Goal: Information Seeking & Learning: Find specific fact

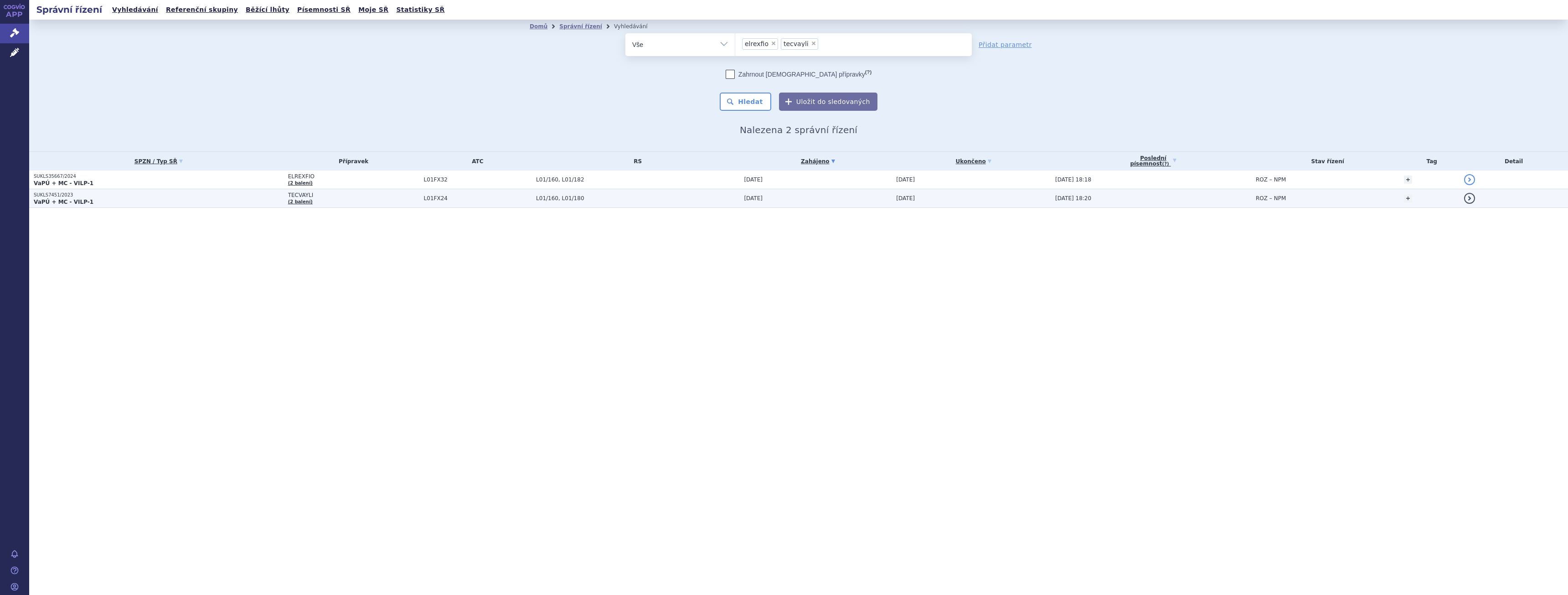
click at [265, 192] on p "SUKLS7451/2023" at bounding box center [158, 195] width 250 height 7
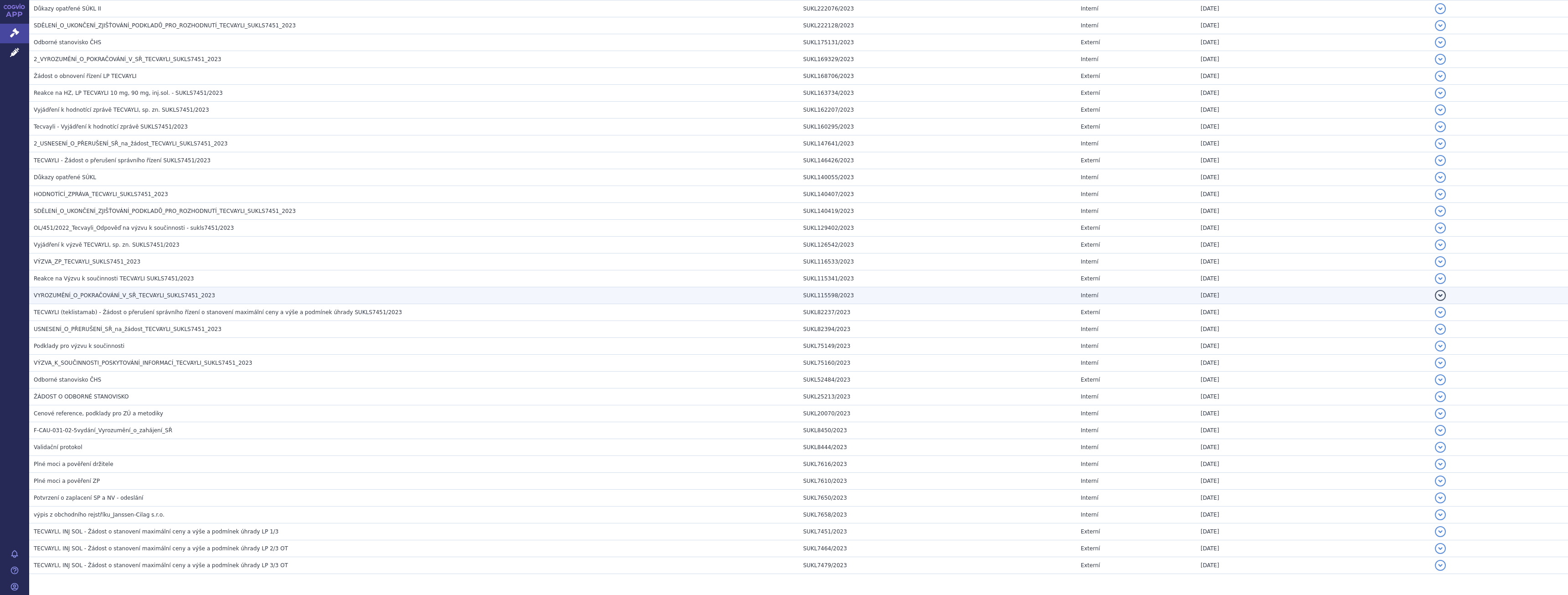
scroll to position [910, 0]
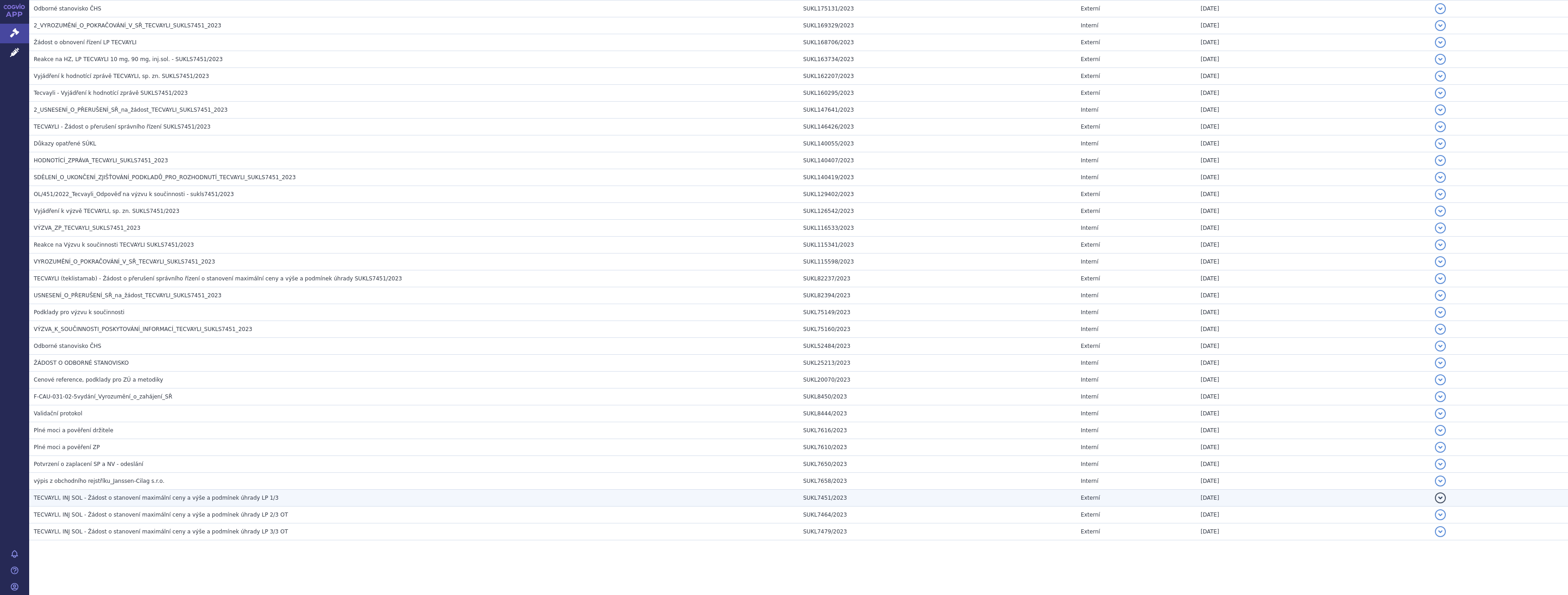
click at [191, 503] on td "TECVAYLI, INJ SOL - Žádost o stanovení maximální ceny a výše a podmínek úhrady …" at bounding box center [414, 498] width 770 height 17
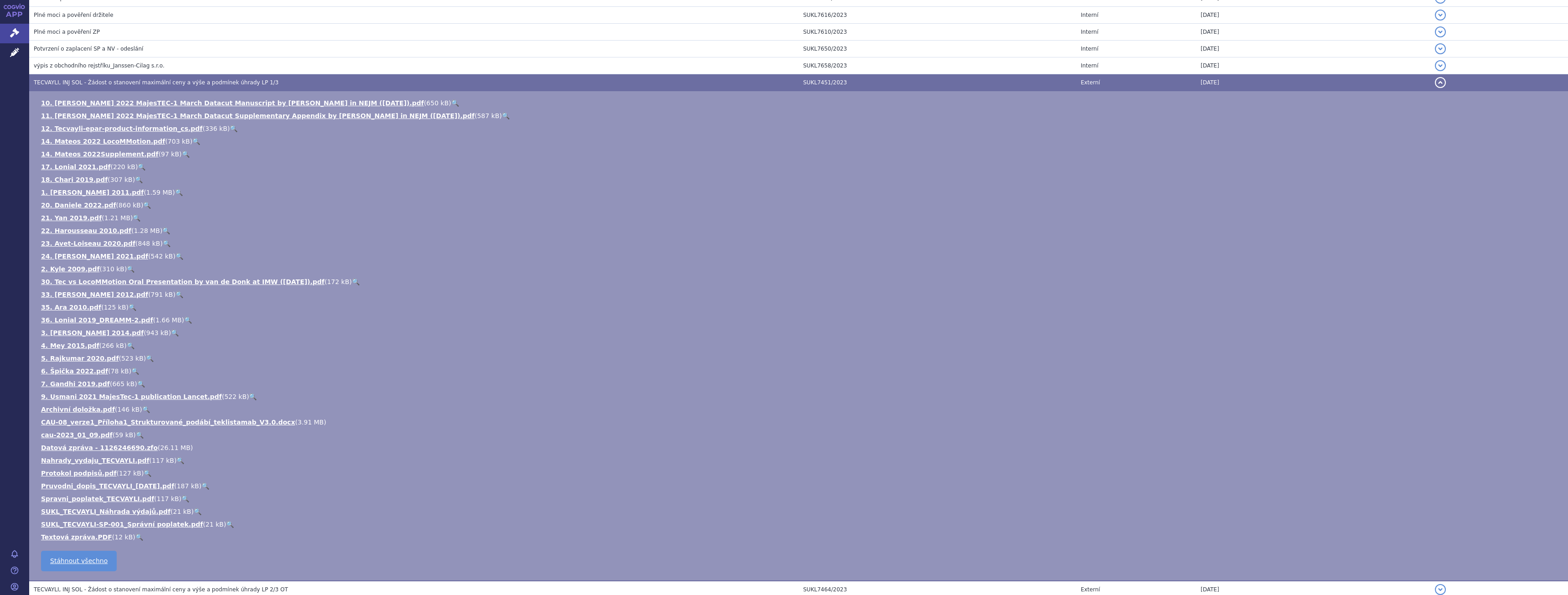
scroll to position [1399, 0]
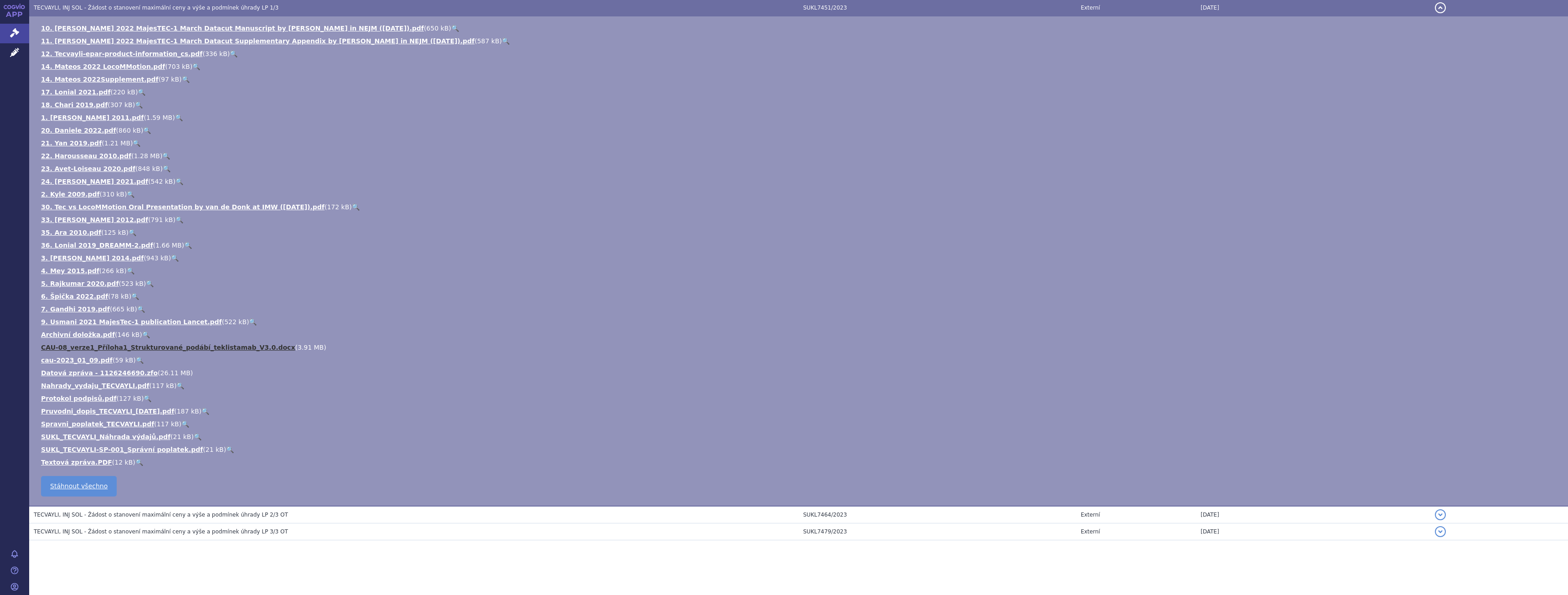
click at [224, 345] on link "CAU-08_verze1_Příloha1_Strukturované_podábí_teklistamab_V3.0.docx" at bounding box center [167, 347] width 254 height 7
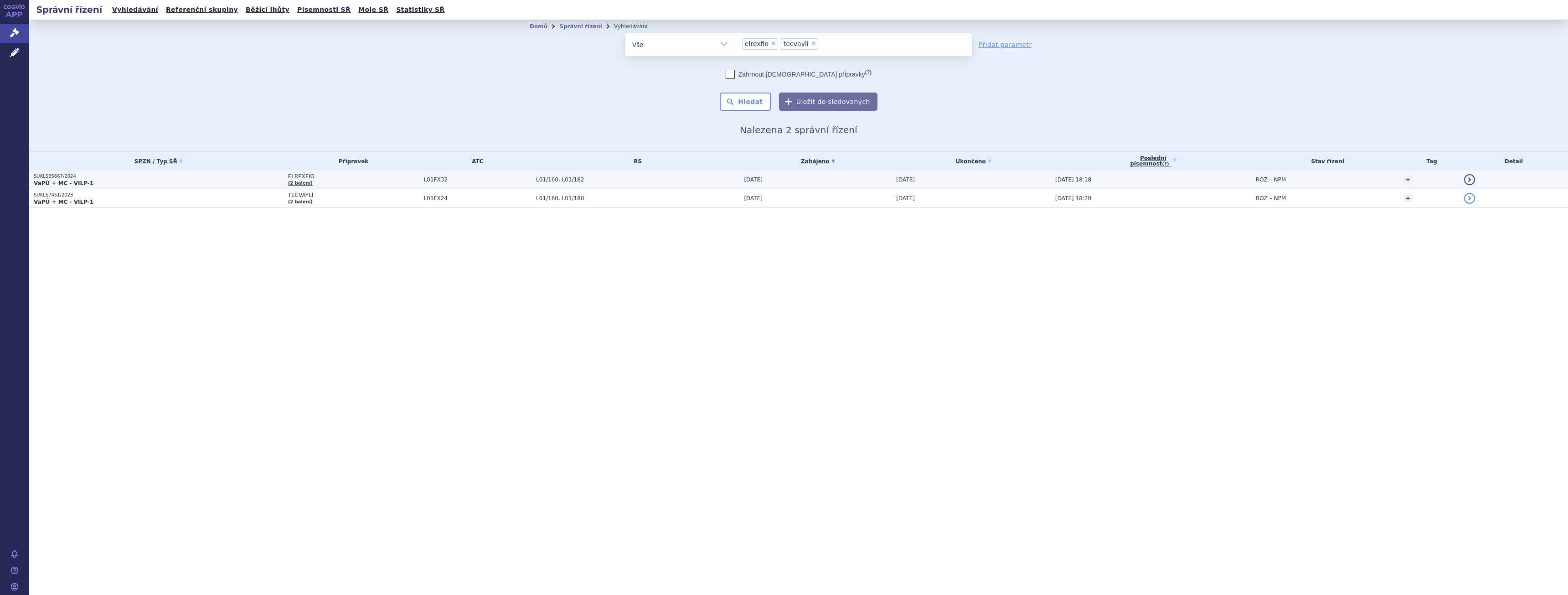
click at [192, 182] on p "VaPÚ + MC - VILP-1" at bounding box center [158, 183] width 250 height 7
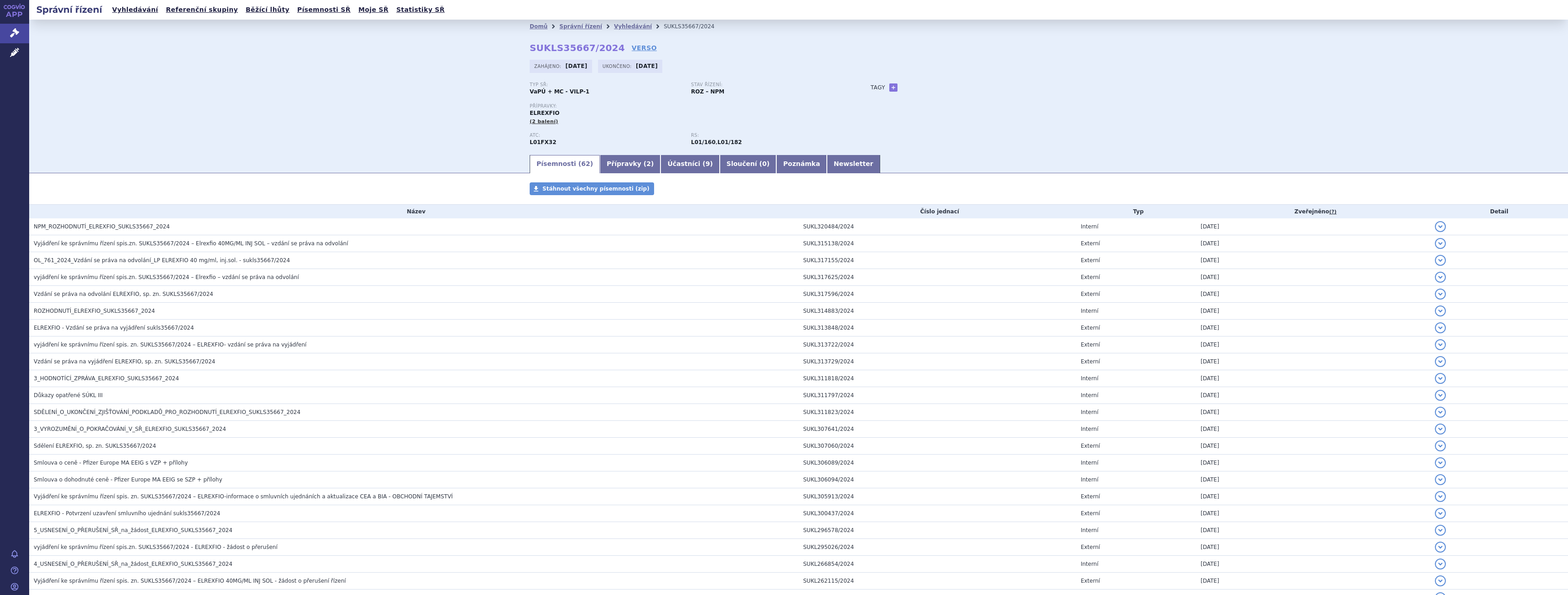
scroll to position [724, 0]
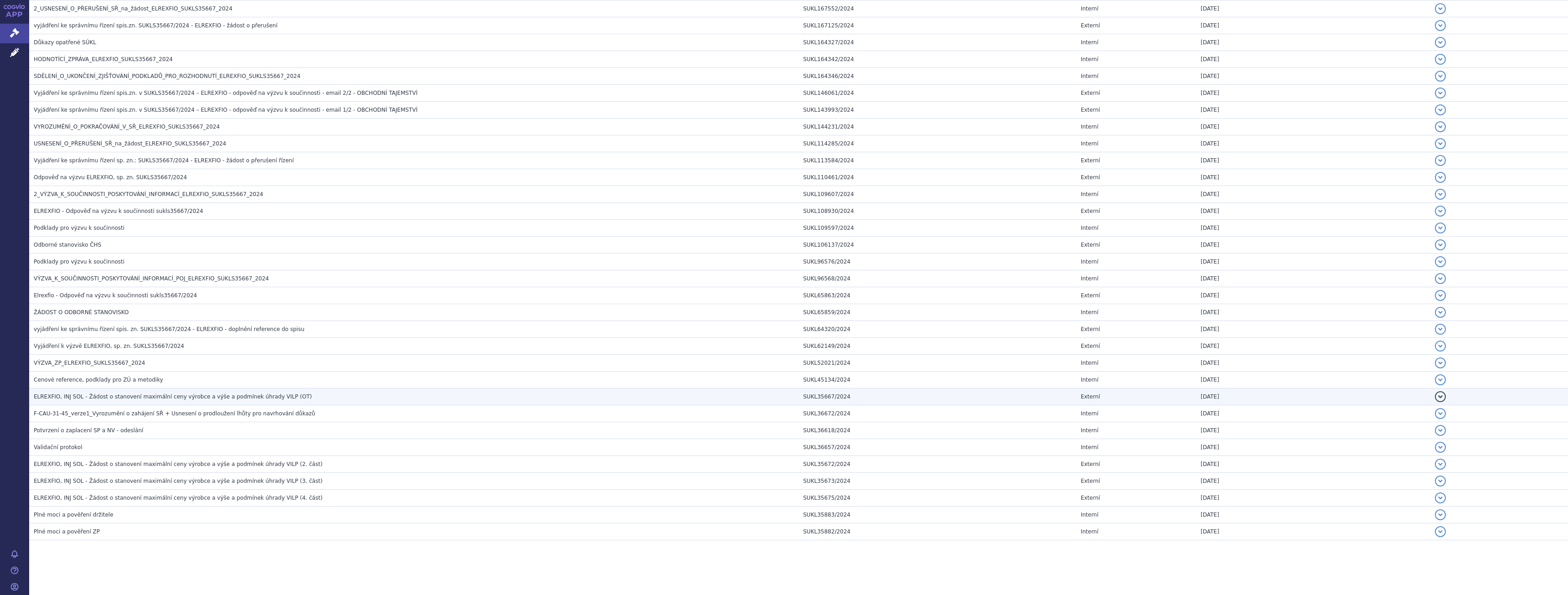
click at [195, 400] on span "ELREXFIO, INJ SOL - Žádost o stanovení maximální ceny výrobce a výše a podmínek…" at bounding box center [172, 397] width 278 height 7
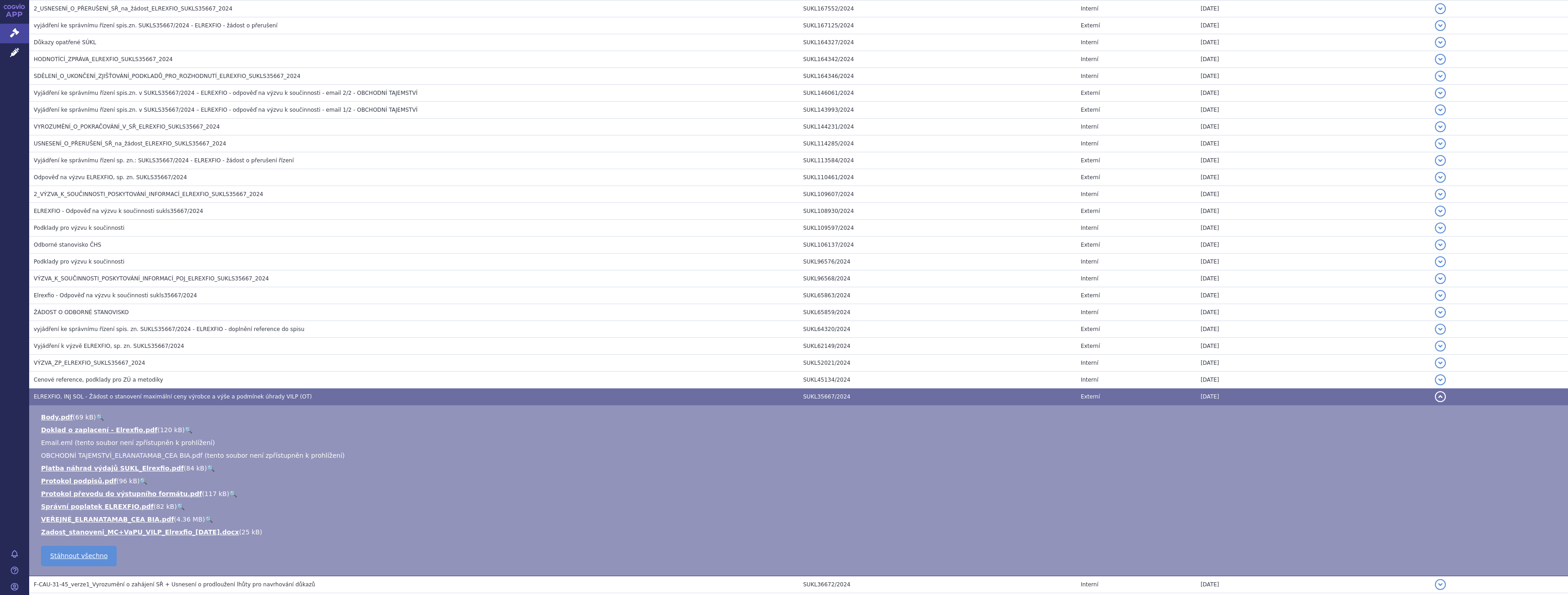
click at [205, 519] on link "🔍" at bounding box center [209, 519] width 8 height 7
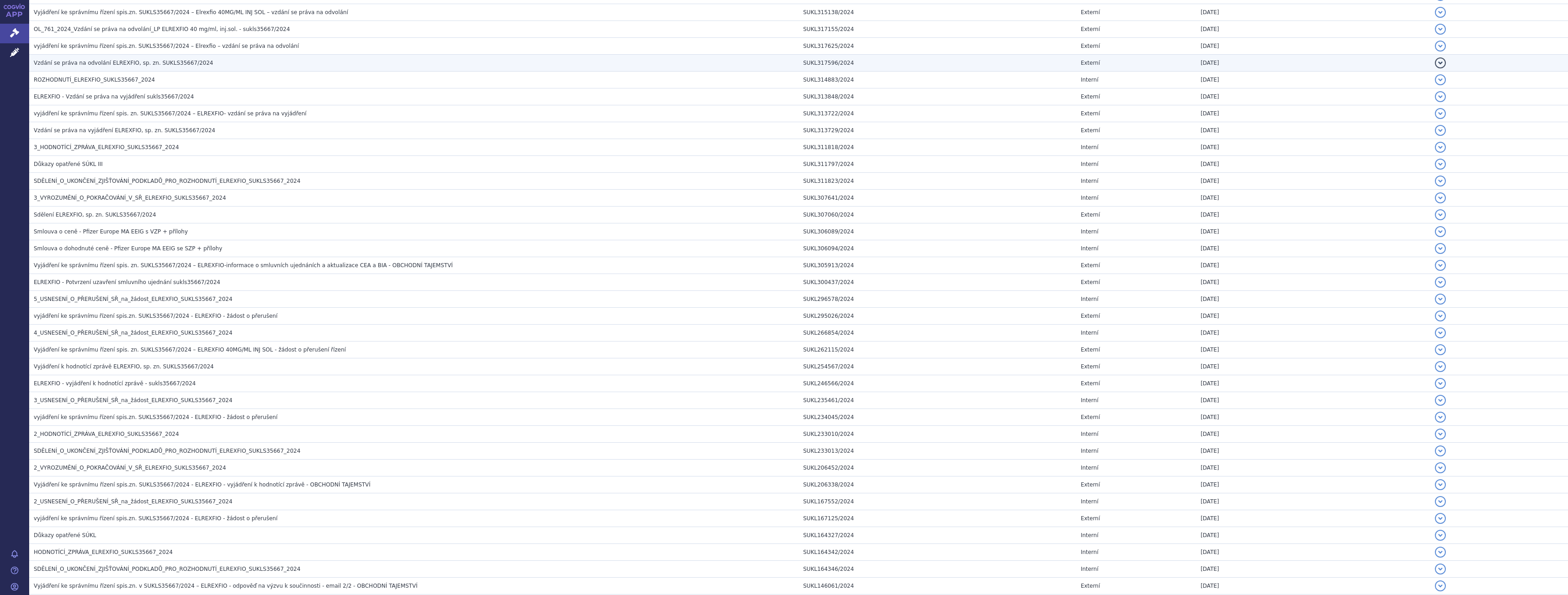
scroll to position [0, 0]
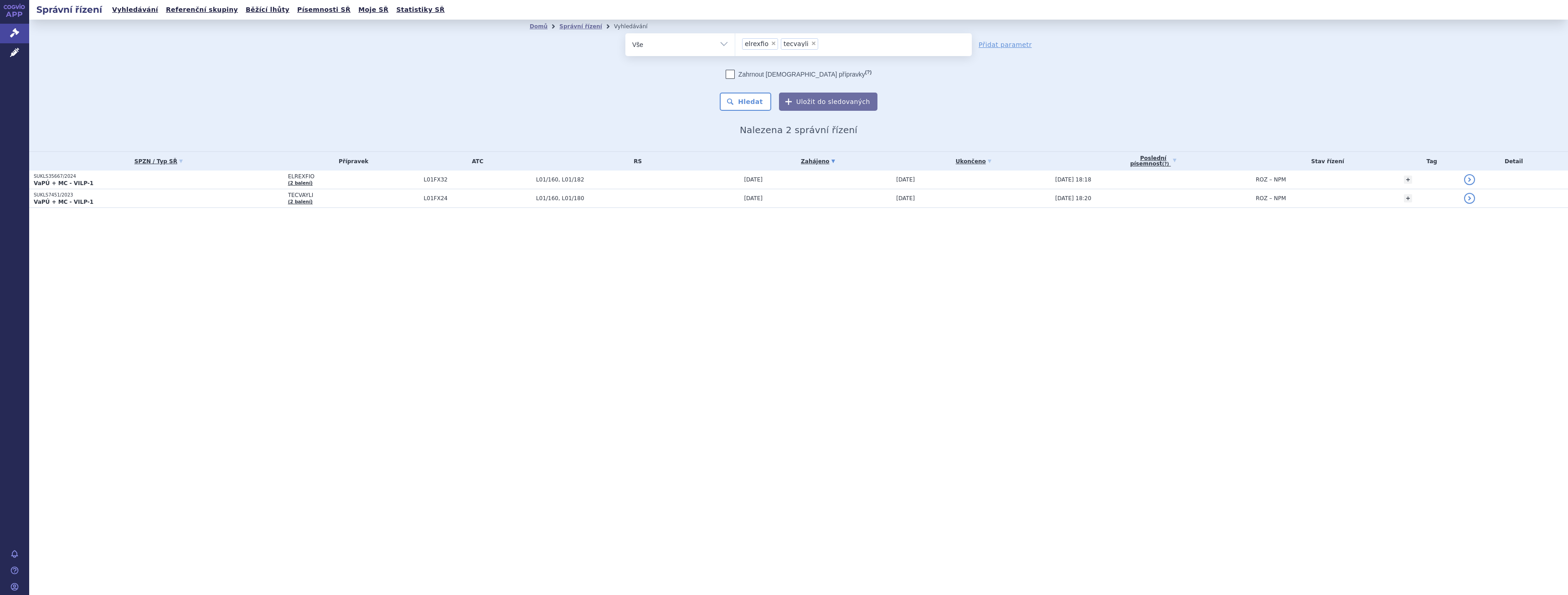
click at [811, 44] on span "×" at bounding box center [814, 44] width 5 height 5
click at [735, 44] on select "elrexfio tecvayli" at bounding box center [735, 44] width 1 height 23
click at [772, 45] on span "×" at bounding box center [774, 44] width 5 height 5
click at [735, 45] on select "elrexfio tecvayli" at bounding box center [735, 44] width 1 height 23
select select
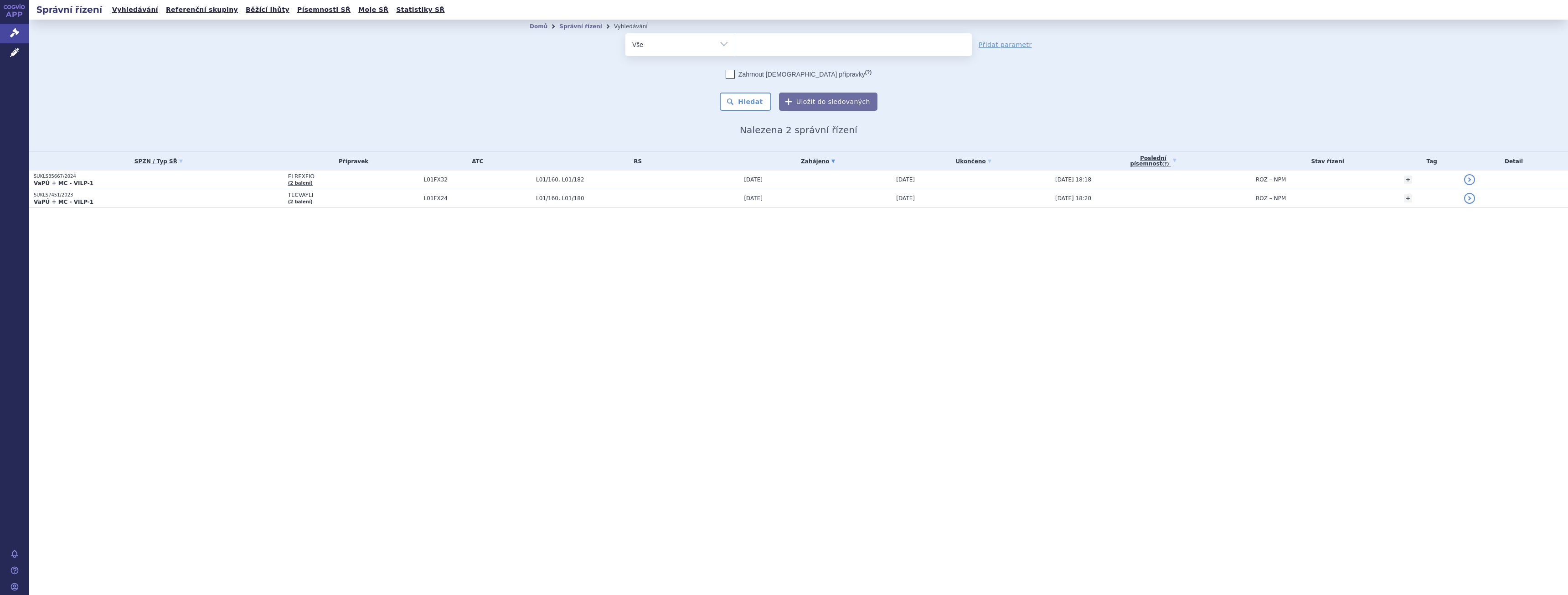
click at [773, 46] on ul at bounding box center [854, 43] width 237 height 19
click at [735, 46] on select "elrexfio tecvayli" at bounding box center [735, 44] width 1 height 23
type input "em"
type input "emp"
type input "empl"
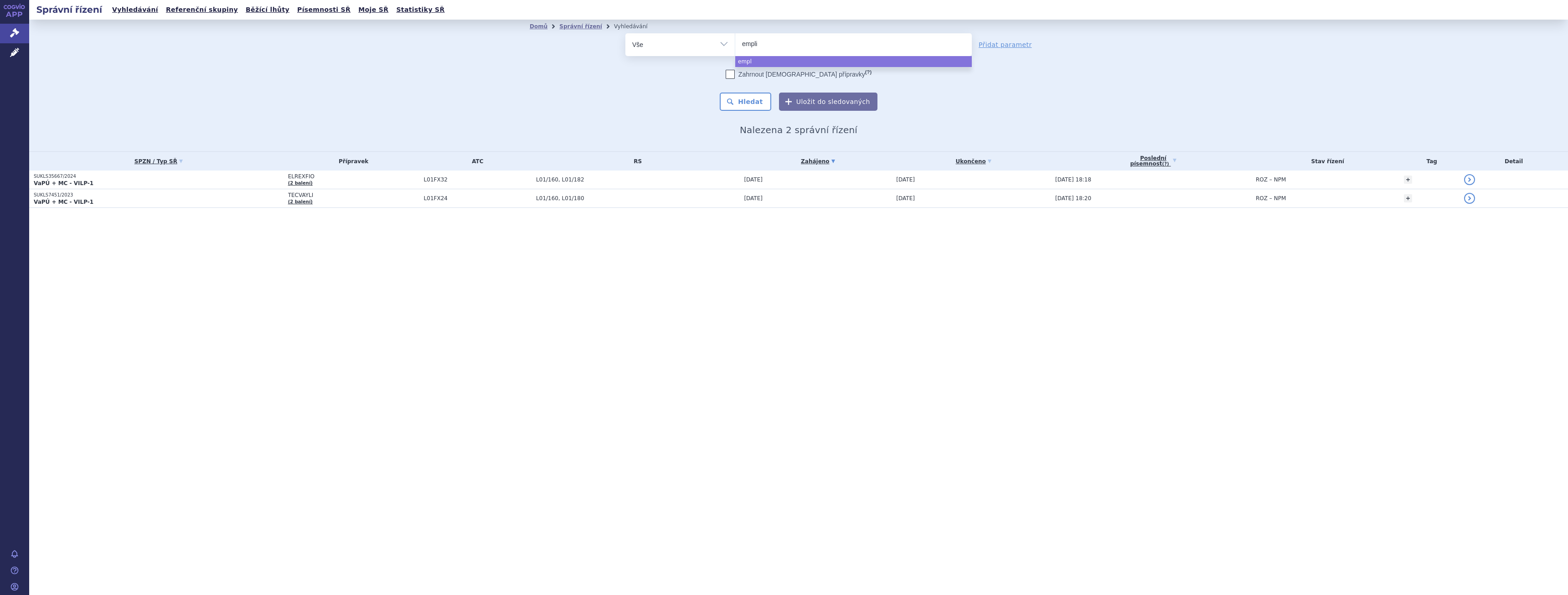
type input "emplic"
type input "emplici"
type input "emplicit"
type input "empliciti"
select select "empliciti"
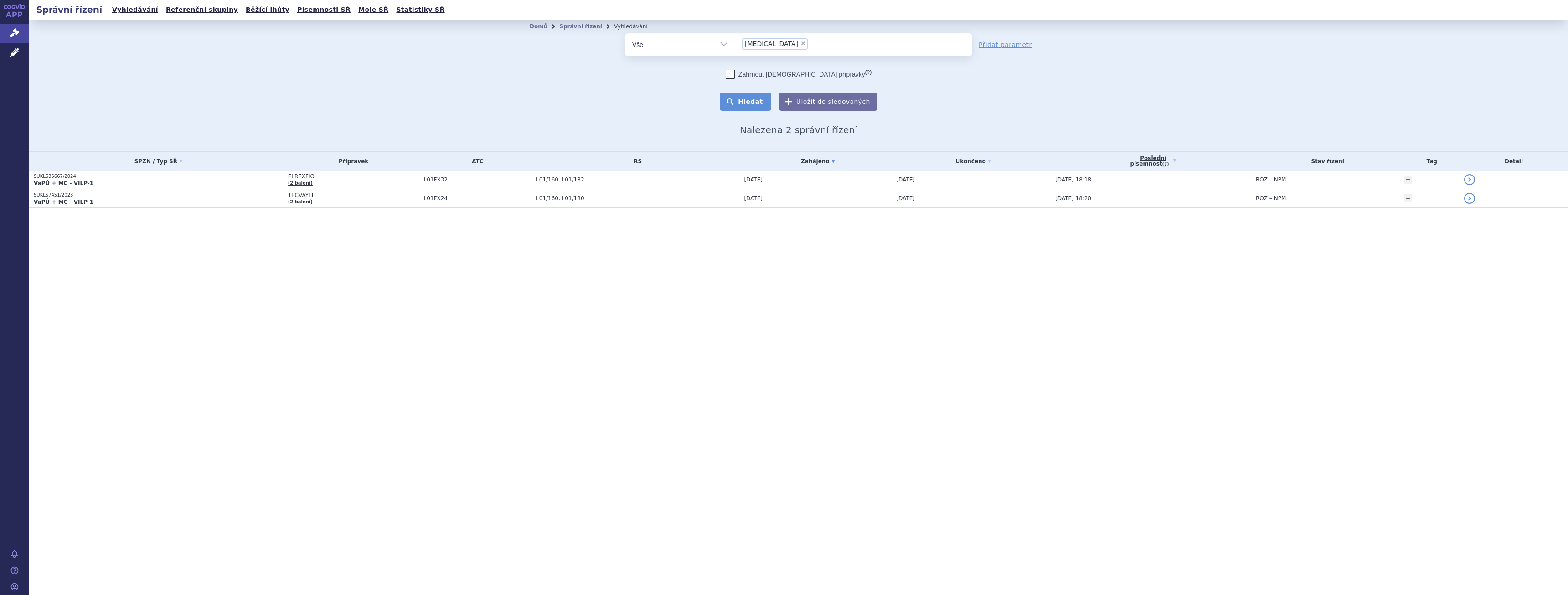
click at [728, 94] on button "Hledat" at bounding box center [746, 101] width 52 height 18
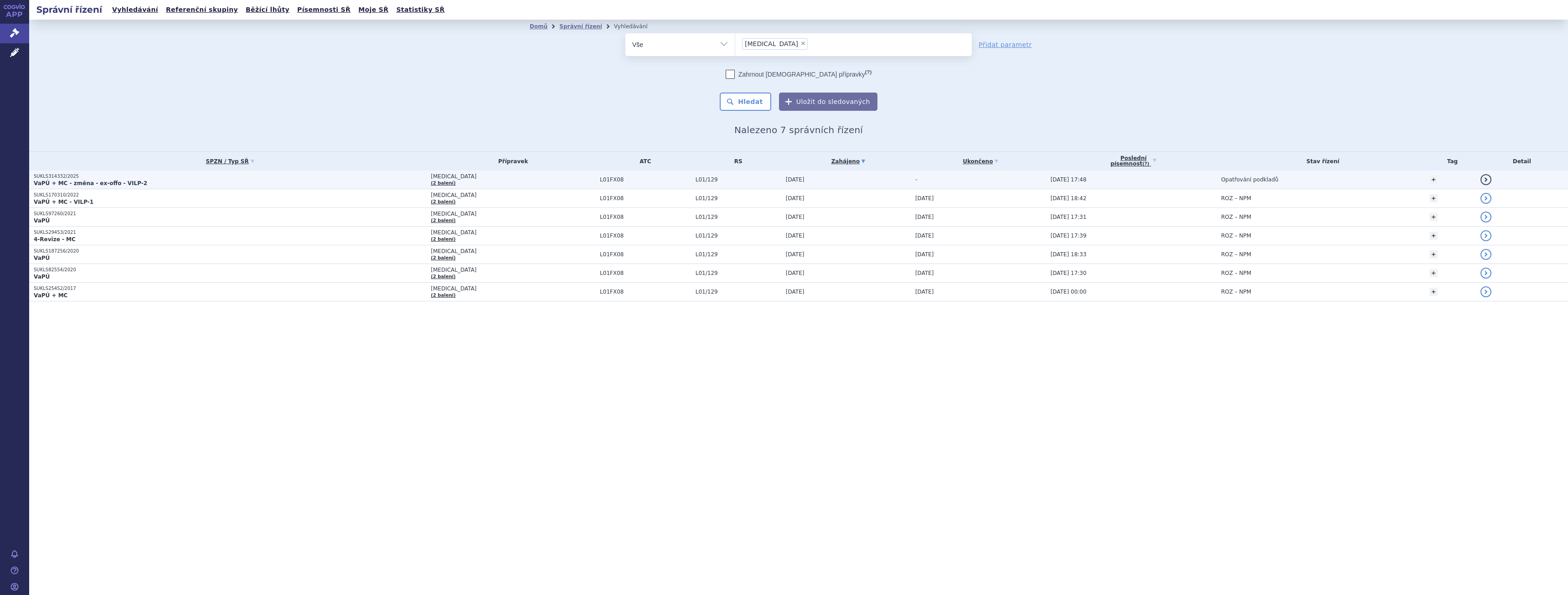
click at [320, 182] on p "VaPÚ + MC - změna - ex-offo - VILP-2" at bounding box center [230, 183] width 392 height 7
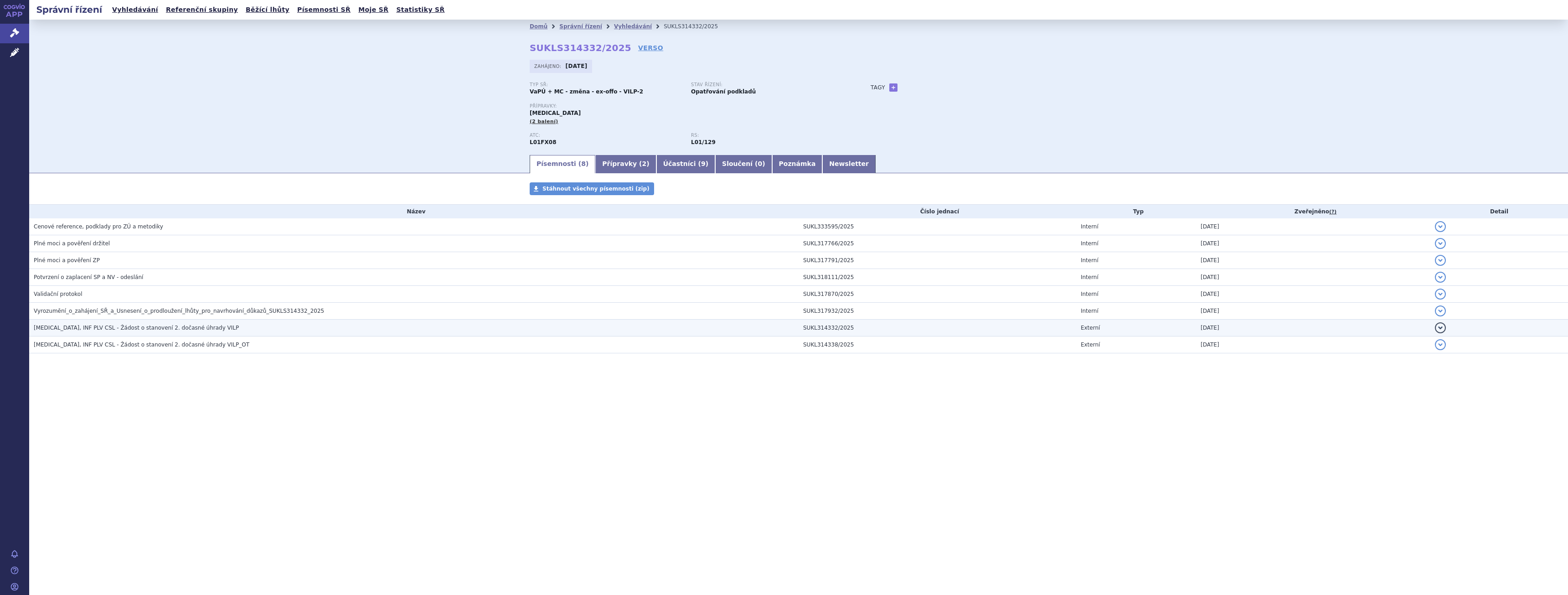
click at [197, 329] on span "[MEDICAL_DATA], INF PLV CSL - Žádost o stanovení 2. dočasné úhrady VILP" at bounding box center [136, 328] width 205 height 7
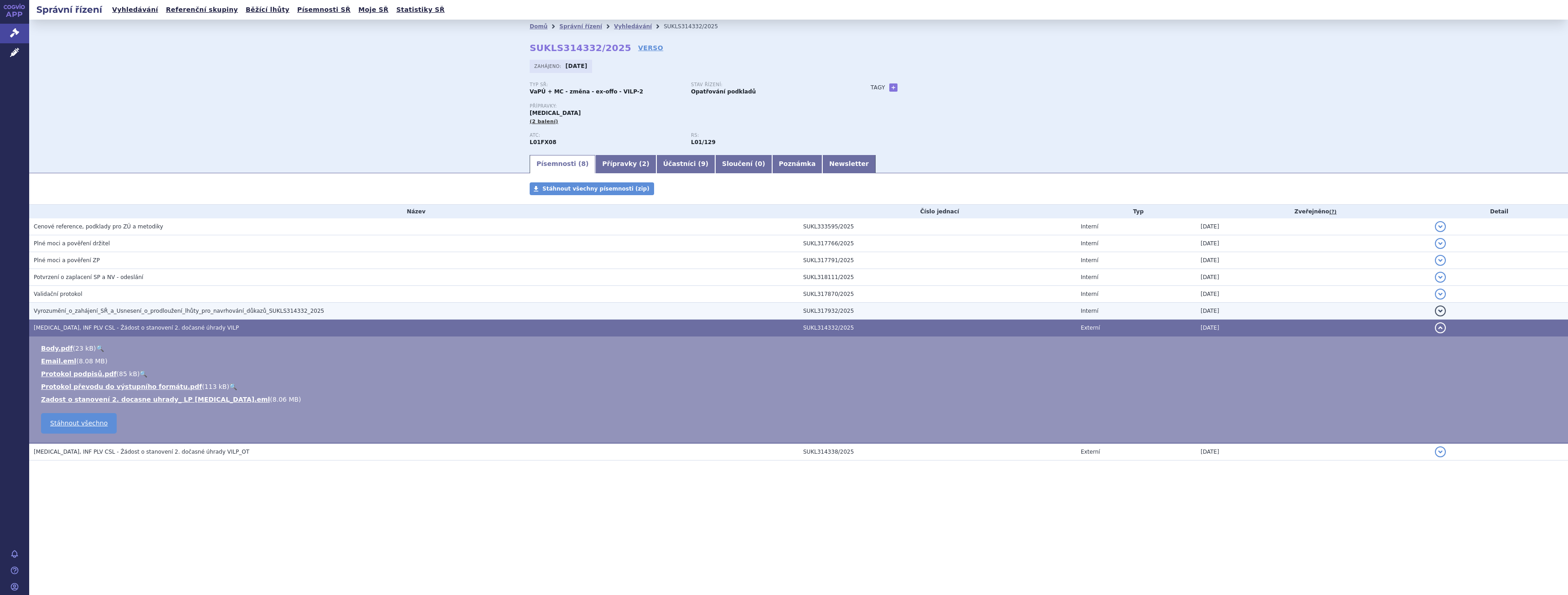
click at [189, 305] on td "Vyrozumění_o_zahájení_SŘ_a_Usnesení_o_prodloužení_lhůty_pro_navrhování_důkazů_S…" at bounding box center [414, 311] width 770 height 17
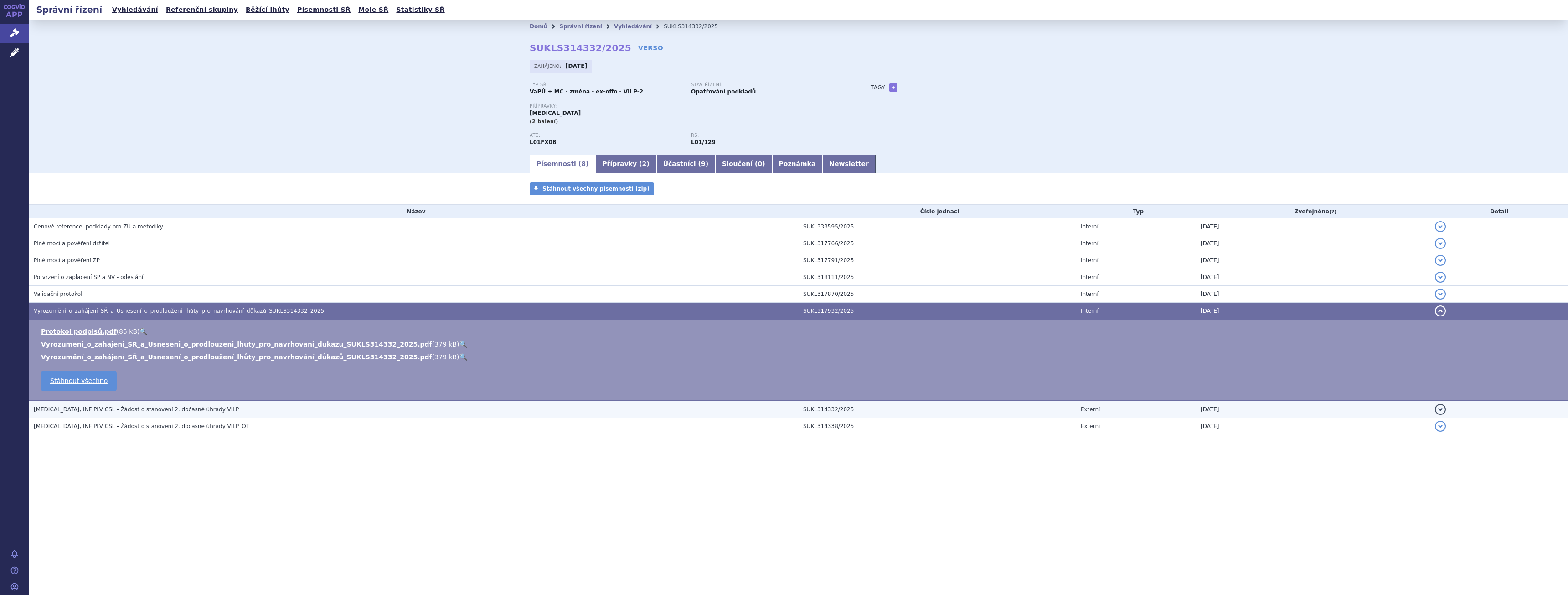
click at [149, 406] on span "EMPLICITI, INF PLV CSL - Žádost o stanovení 2. dočasné úhrady VILP" at bounding box center [136, 410] width 205 height 7
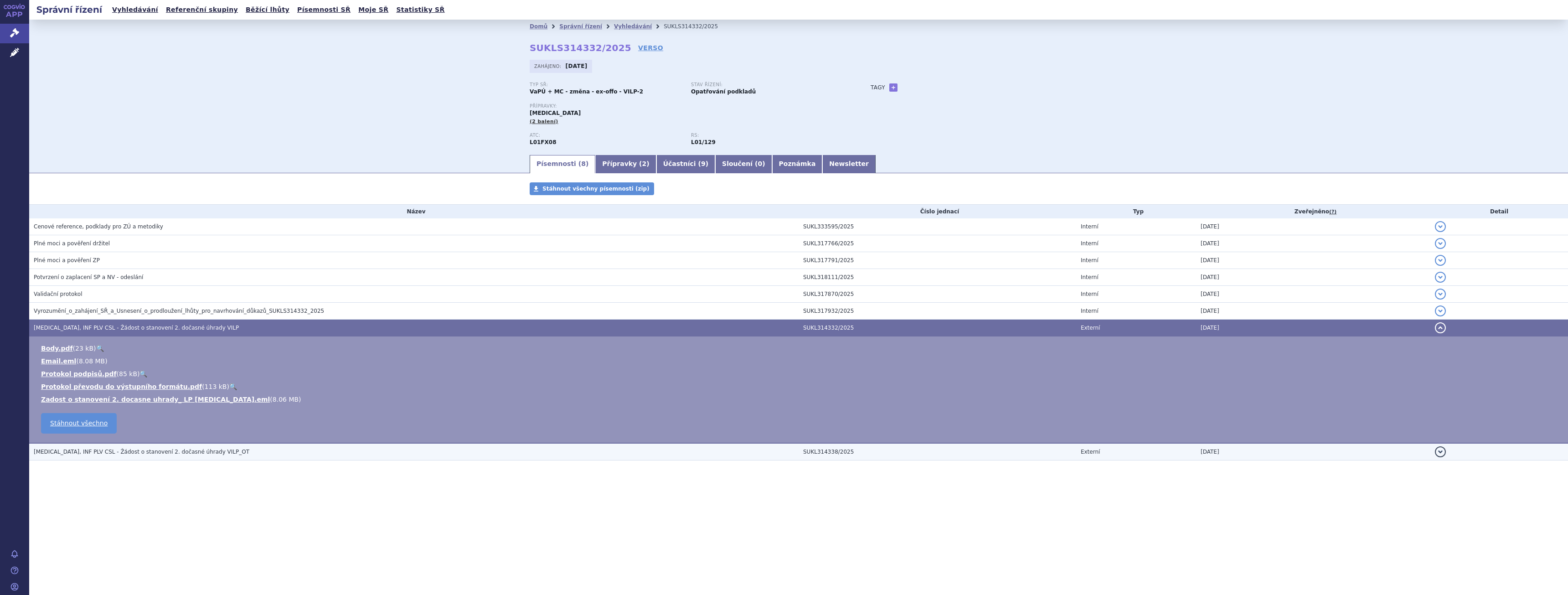
click at [105, 450] on span "EMPLICITI, INF PLV CSL - Žádost o stanovení 2. dočasné úhrady VILP_OT" at bounding box center [141, 452] width 215 height 7
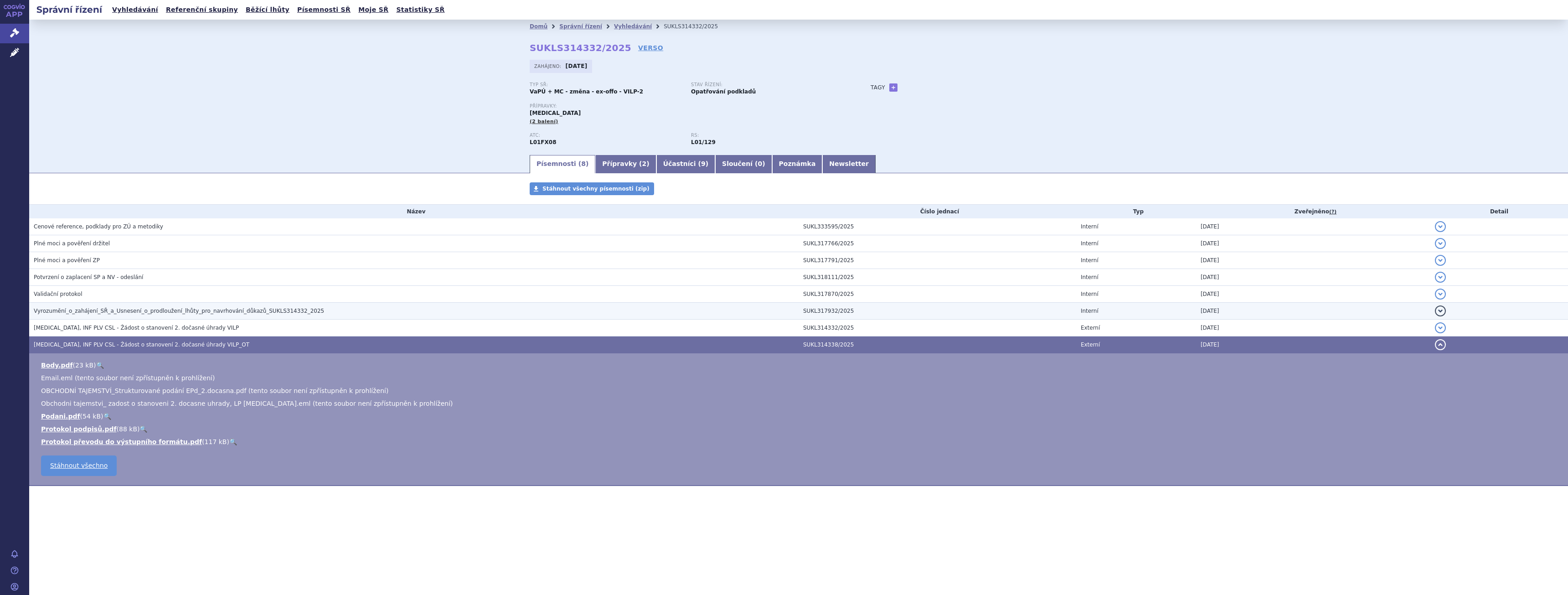
click at [102, 310] on span "Vyrozumění_o_zahájení_SŘ_a_Usnesení_o_prodloužení_lhůty_pro_navrhování_důkazů_S…" at bounding box center [179, 311] width 290 height 7
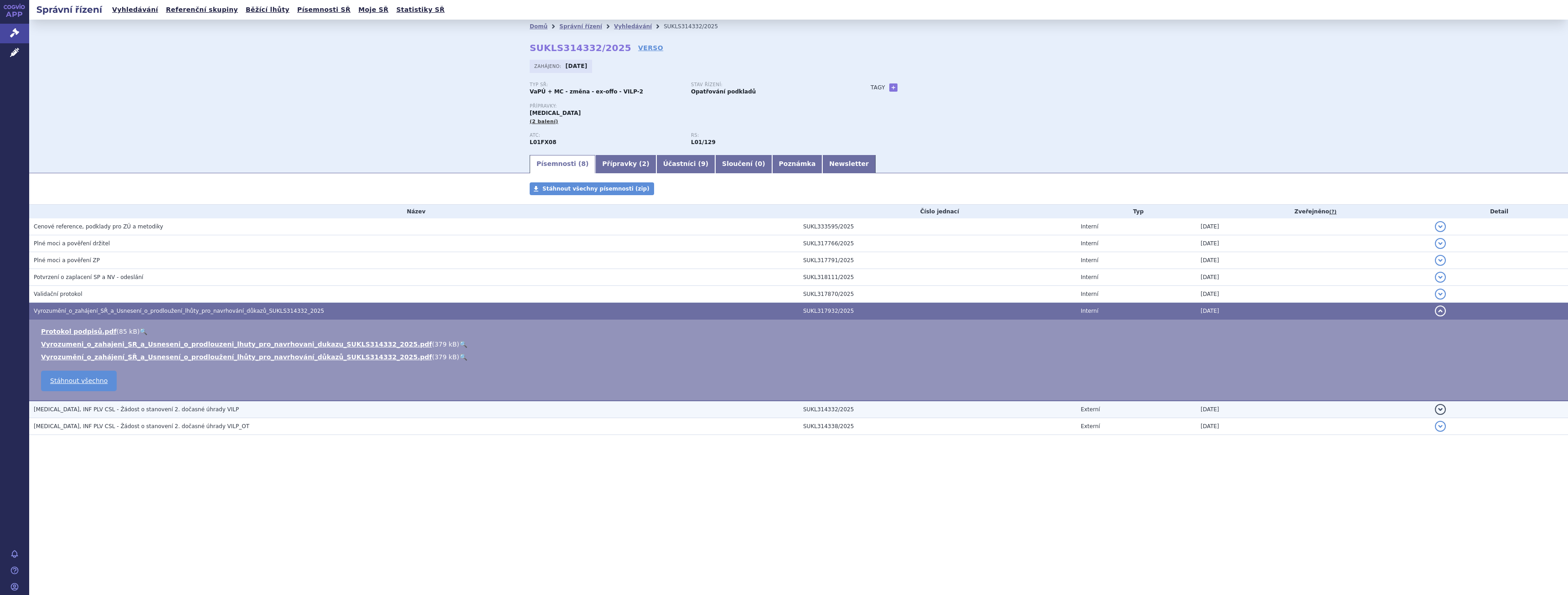
click at [95, 414] on h3 "EMPLICITI, INF PLV CSL - Žádost o stanovení 2. dočasné úhrady VILP" at bounding box center [416, 410] width 765 height 9
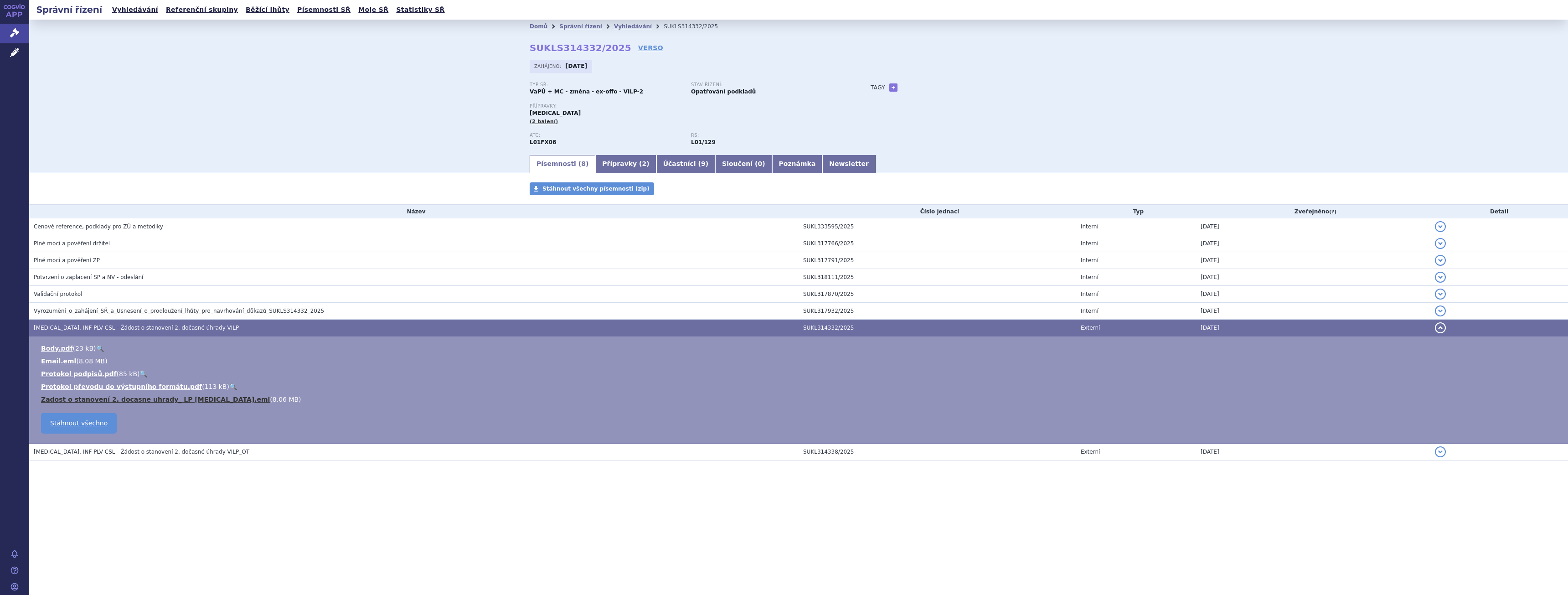
click at [192, 401] on link "Zadost o stanovení 2. docasne uhrady_ LP Empliciti.eml" at bounding box center [155, 399] width 229 height 7
click at [735, 64] on div "Zahájeno: 01.08.2025" at bounding box center [798, 68] width 538 height 18
click at [397, 76] on div "Domů Správní řízení Vyhledávání SUKLS314332/2025 SUKLS314332/2025 VERSO Zahájen…" at bounding box center [798, 86] width 1539 height 134
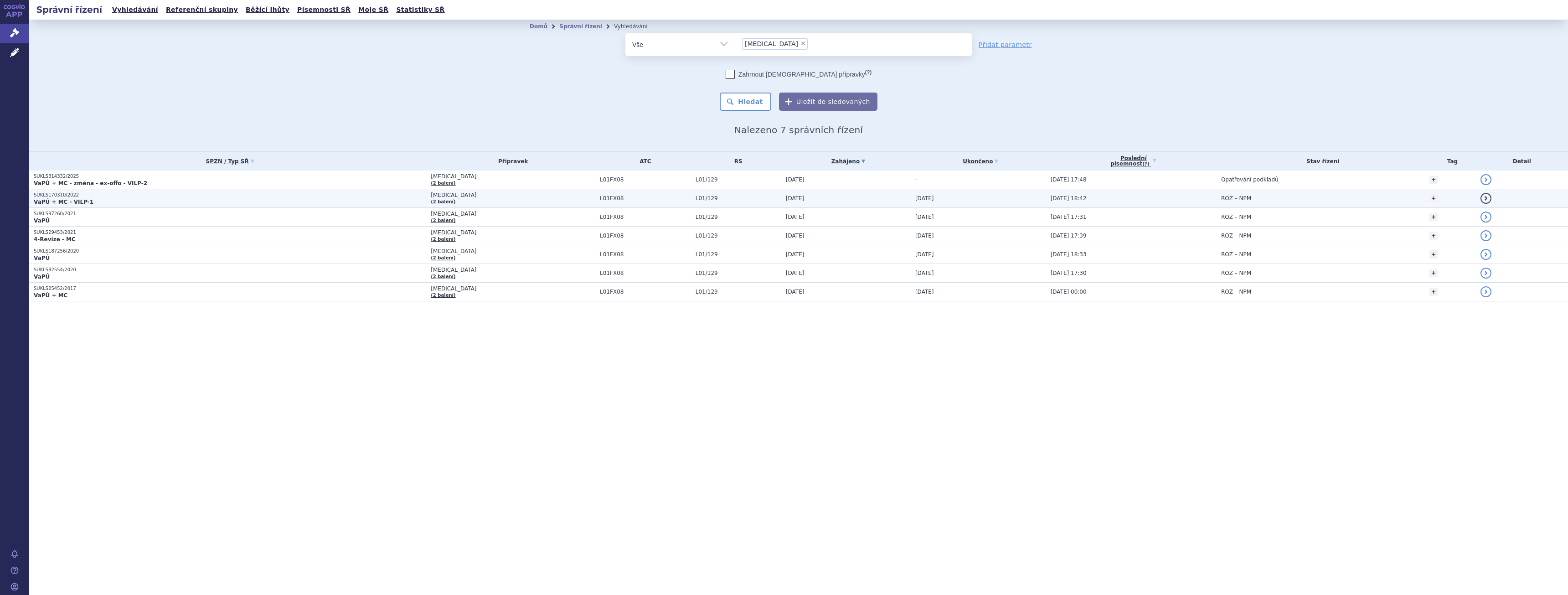
click at [133, 201] on p "VaPÚ + MC - VILP-1" at bounding box center [230, 201] width 392 height 7
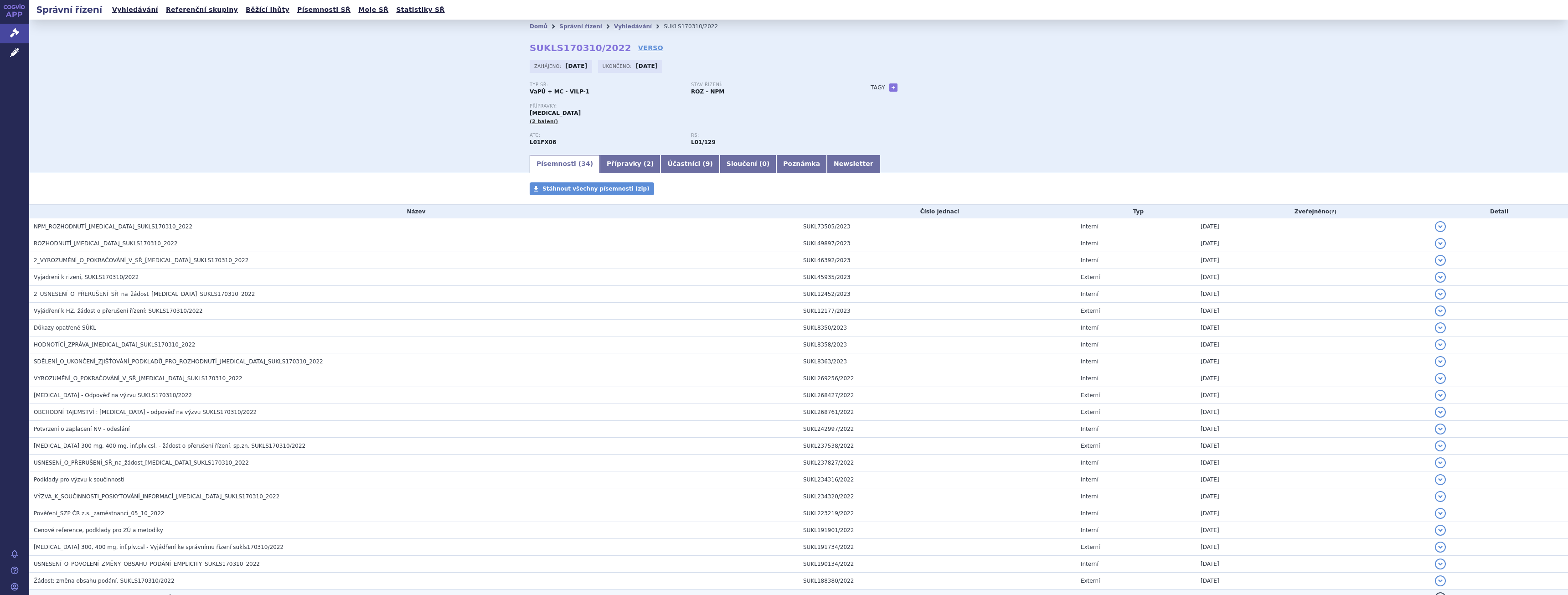
scroll to position [252, 0]
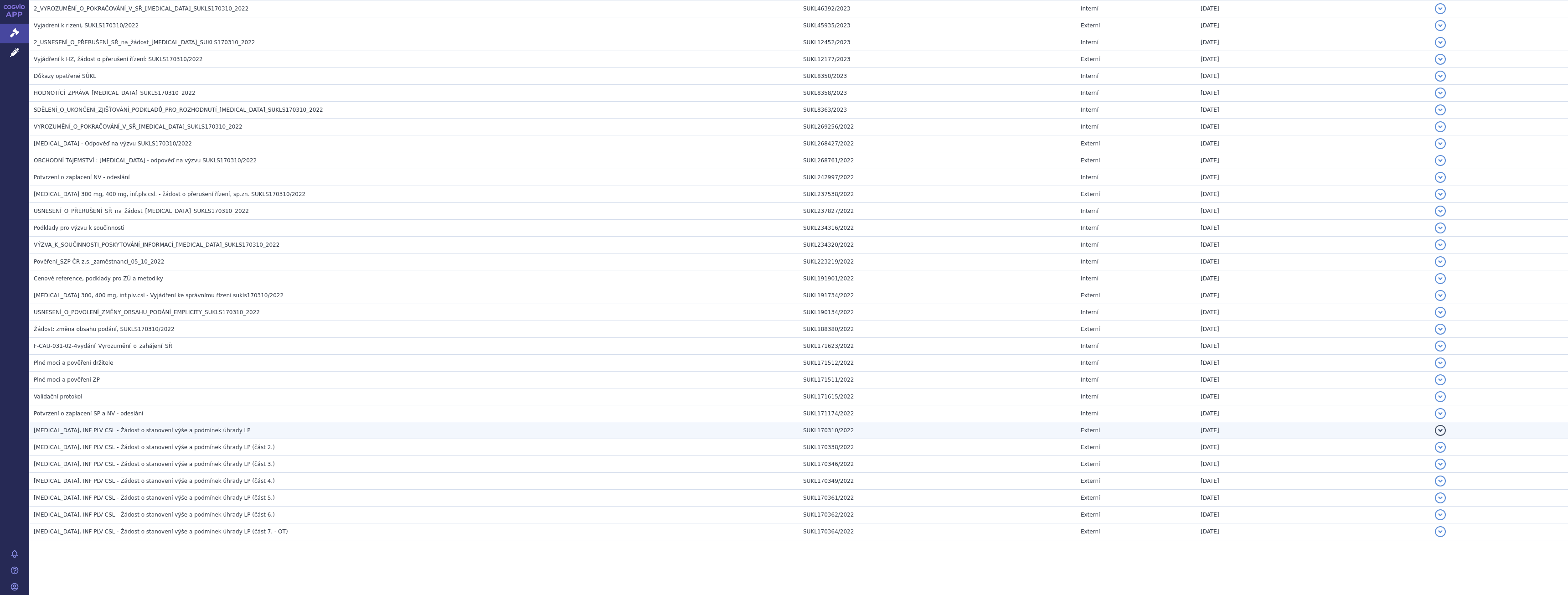
click at [175, 434] on span "[MEDICAL_DATA], INF PLV CSL - Žádost o stanovení výše a podmínek úhrady LP" at bounding box center [142, 430] width 217 height 7
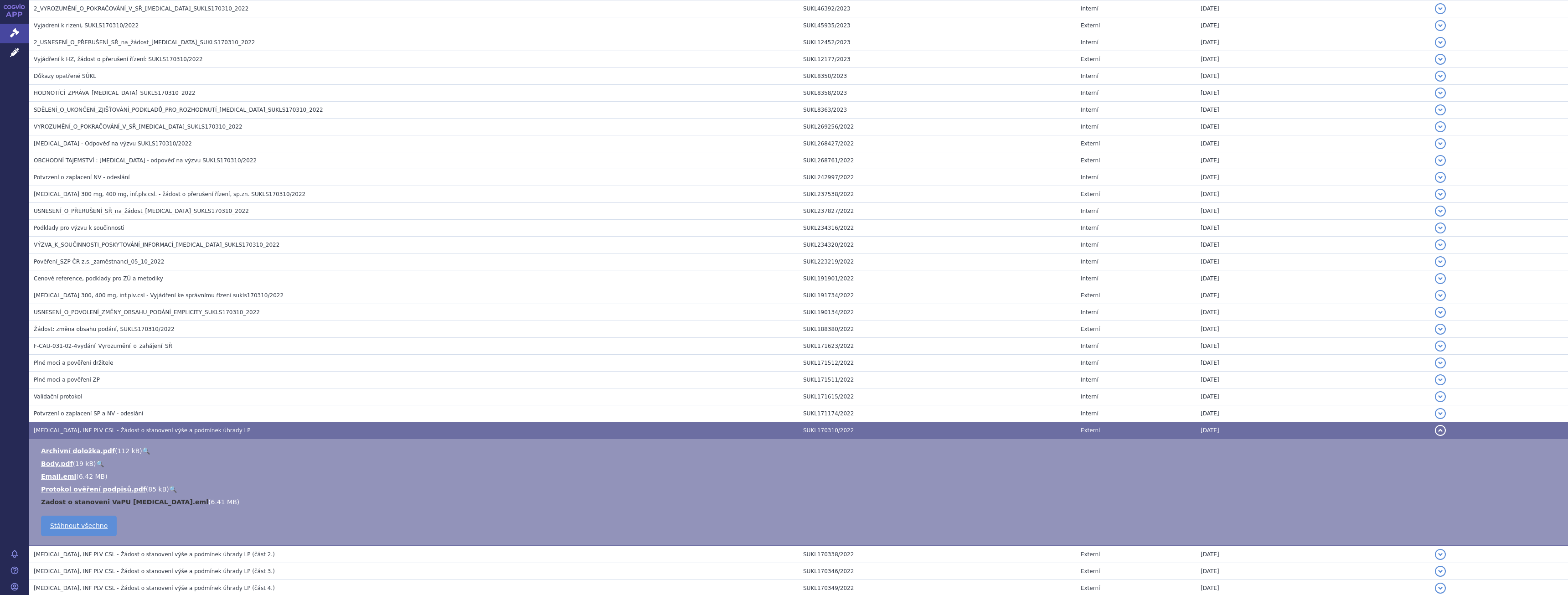
click at [133, 503] on link "Zadost o stanoveni VaPU Empliciti.eml" at bounding box center [124, 501] width 167 height 7
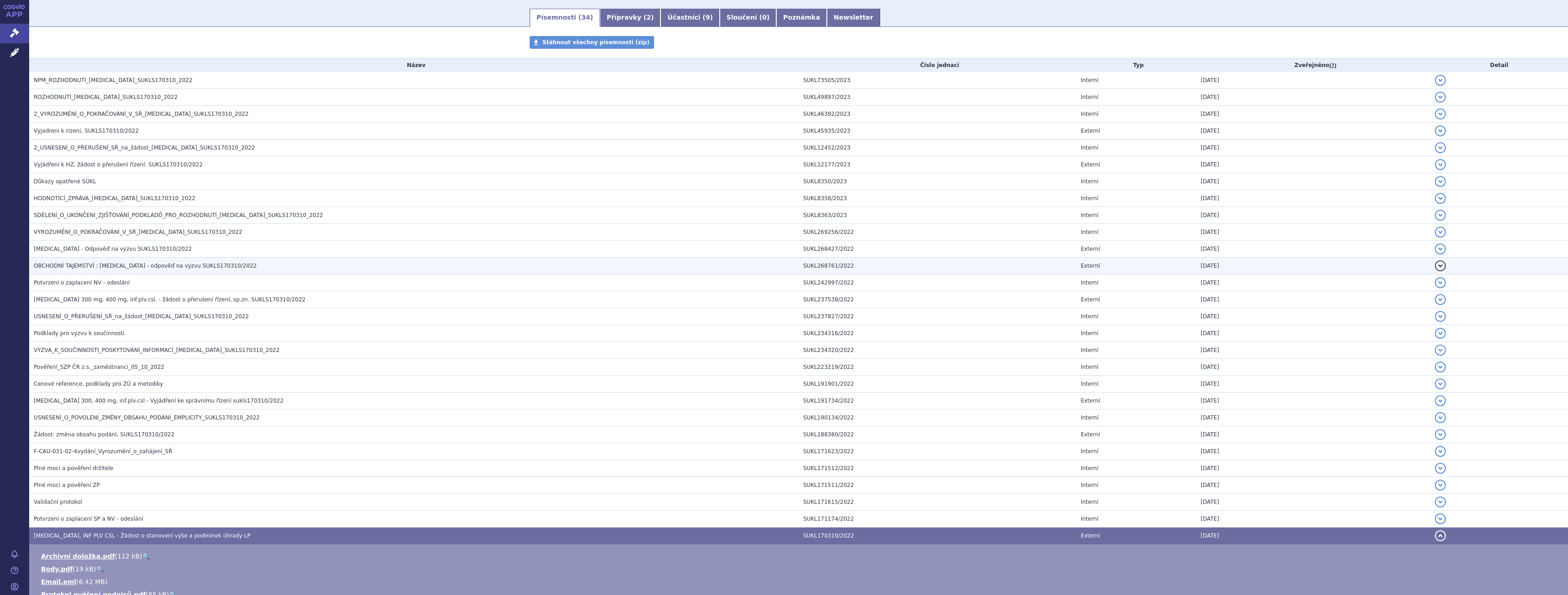
scroll to position [23, 0]
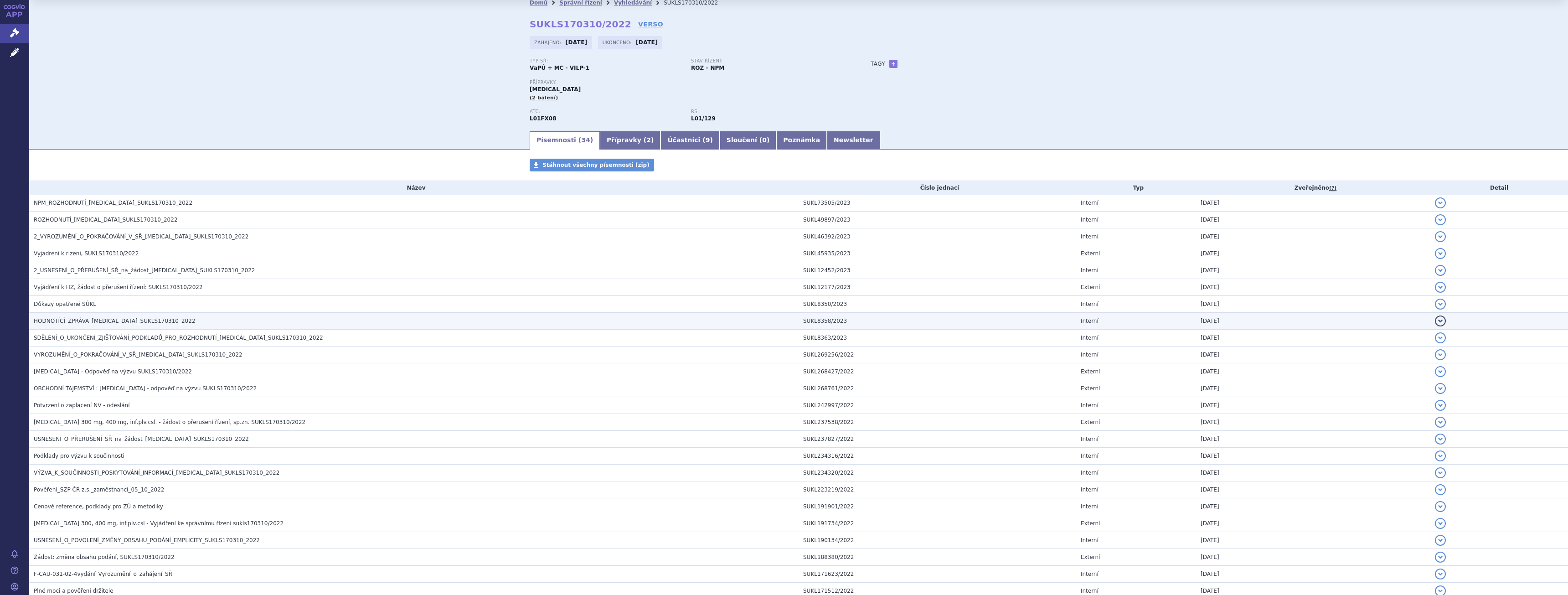
click at [114, 323] on span "HODNOTÍCÍ_ZPRÁVA_EMPLICITI_SUKLS170310_2022" at bounding box center [114, 321] width 162 height 7
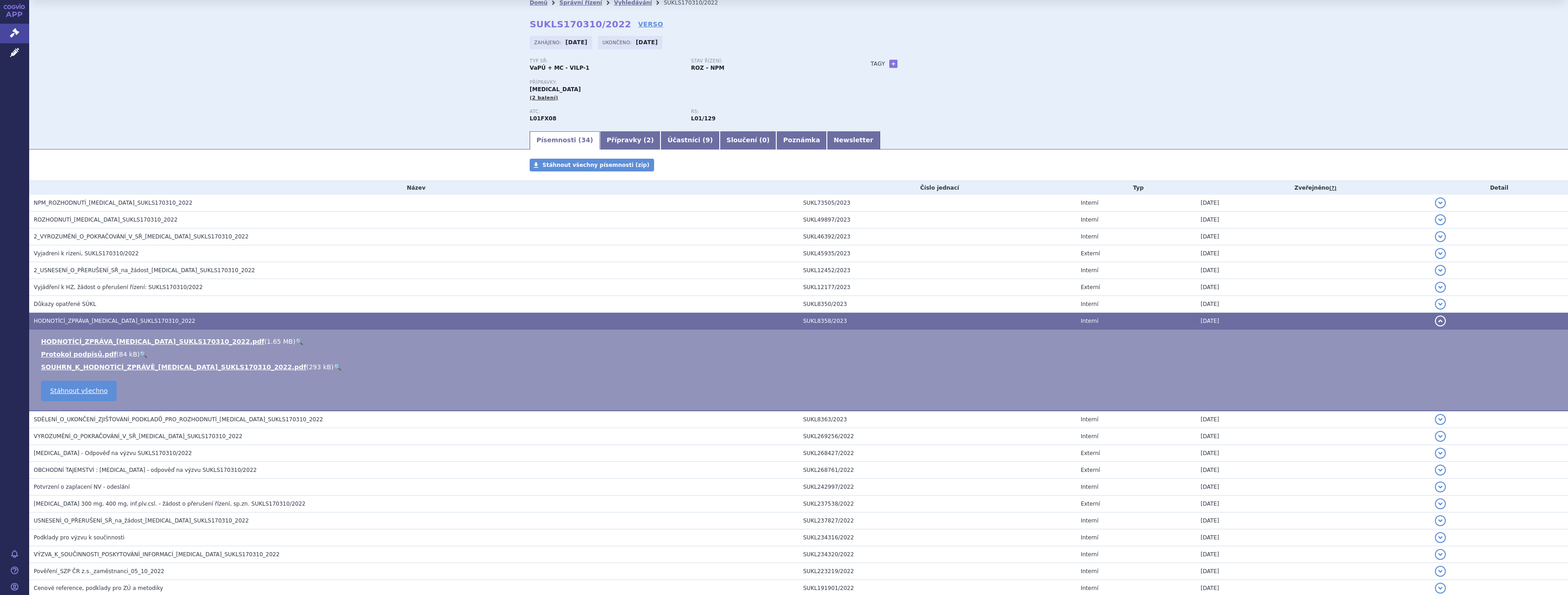
click at [295, 341] on link "🔍" at bounding box center [299, 341] width 8 height 7
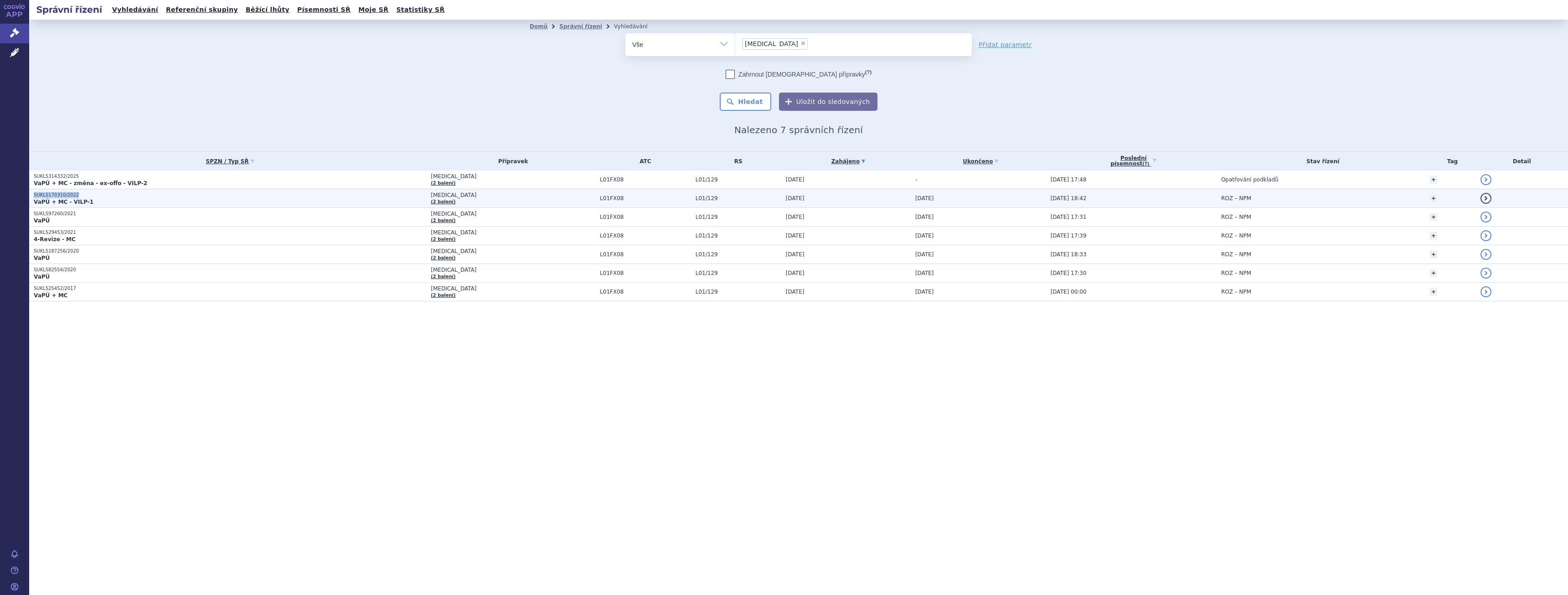
drag, startPoint x: 79, startPoint y: 195, endPoint x: 33, endPoint y: 194, distance: 46.0
click at [33, 194] on p "SUKLS170310/2022" at bounding box center [230, 195] width 392 height 7
copy p "SUKLS170310/2022"
drag, startPoint x: 80, startPoint y: 176, endPoint x: 33, endPoint y: 175, distance: 47.0
click at [33, 175] on td "SUKLS314332/2025 VaPÚ + MC - změna - ex-offo - VILP-2" at bounding box center [228, 180] width 397 height 19
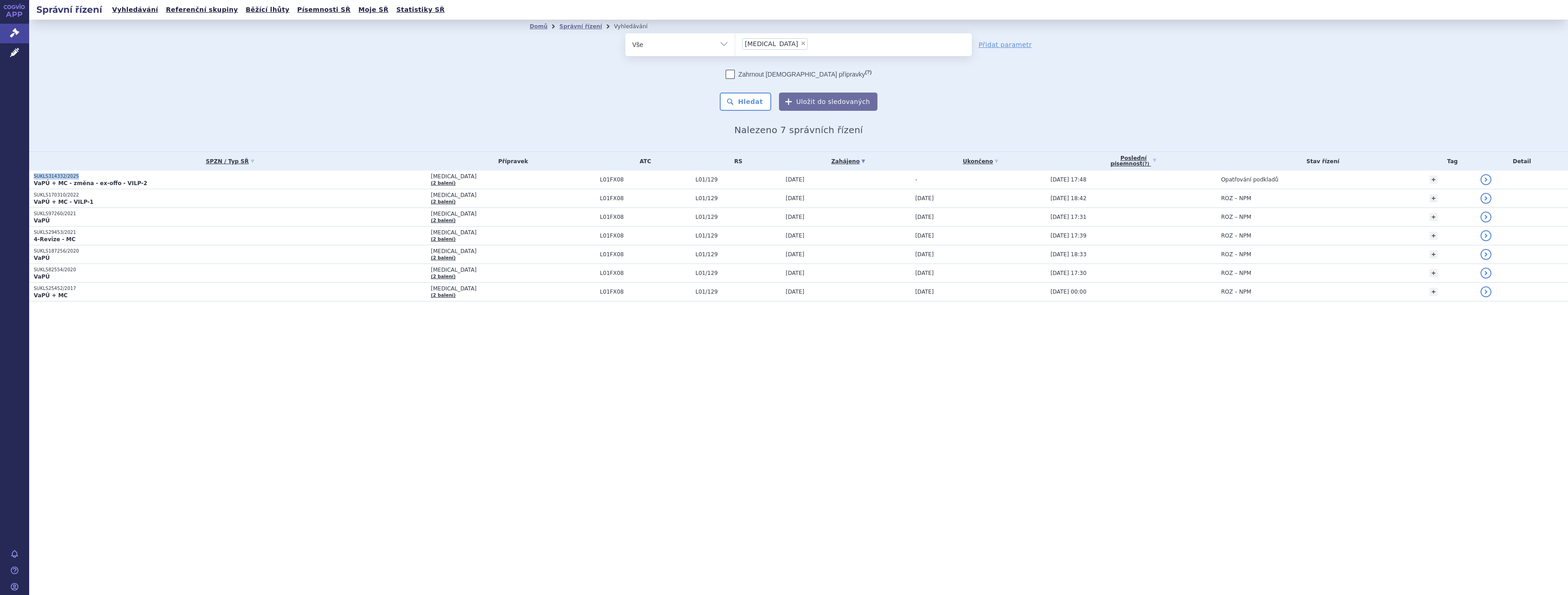
copy p "SUKLS314332/2025"
click at [800, 46] on span "×" at bounding box center [803, 44] width 5 height 5
click at [735, 46] on select "empliciti" at bounding box center [735, 44] width 1 height 23
select select
type input "el"
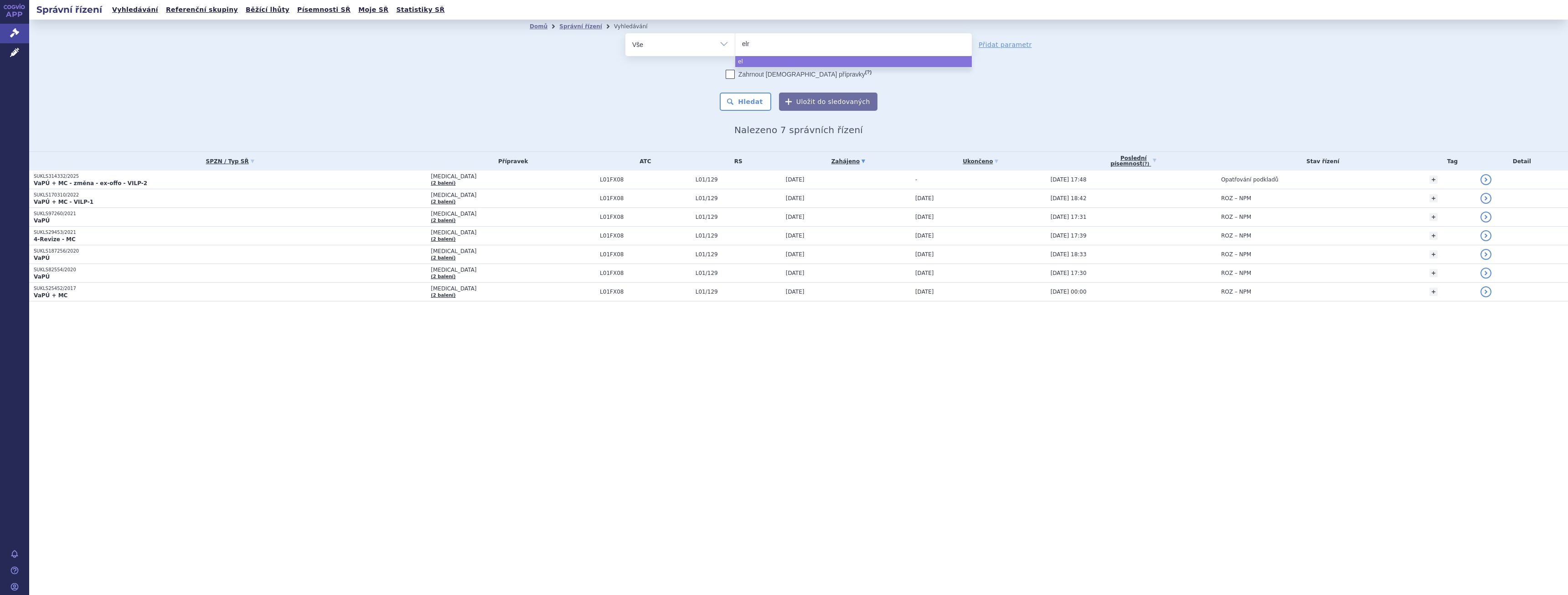
type input "elre"
type input "elrex"
type input "elrexf"
type input "elrexfio"
select select "elrexfio"
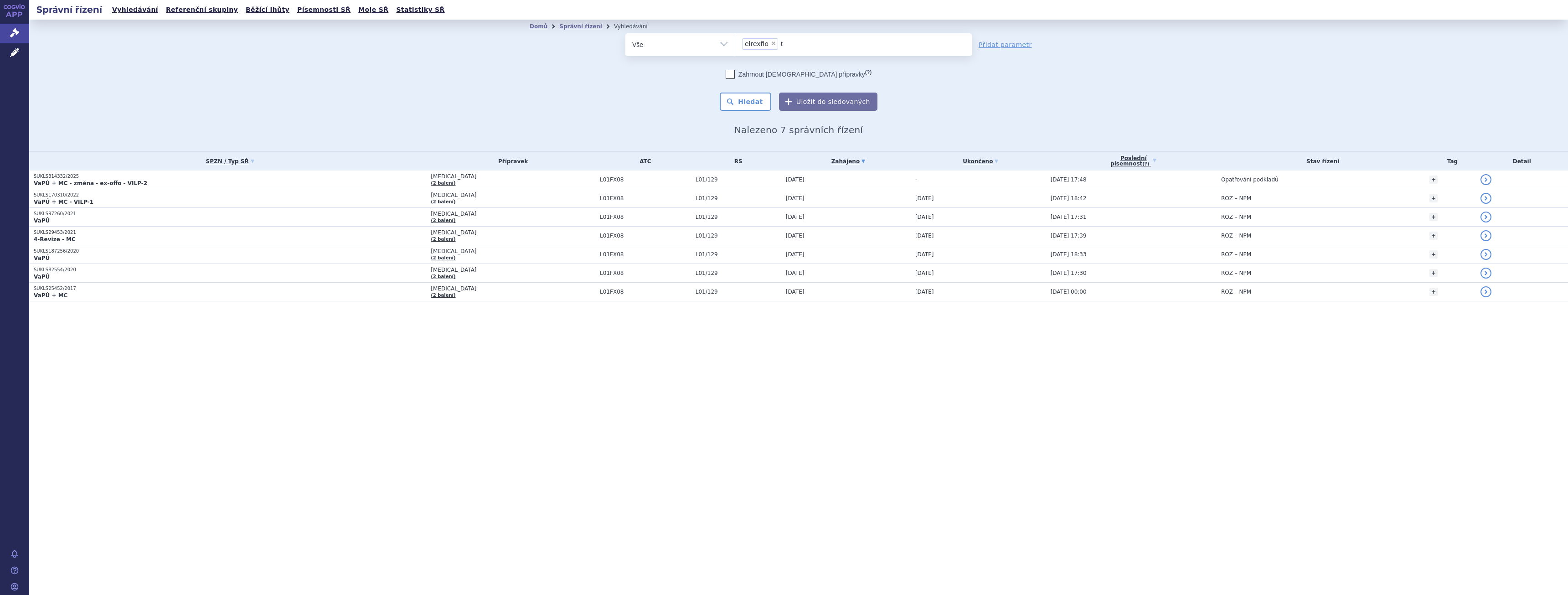
type input "te"
type input "tecv"
type input "tecva"
type input "tecvay"
type input "tecvayl"
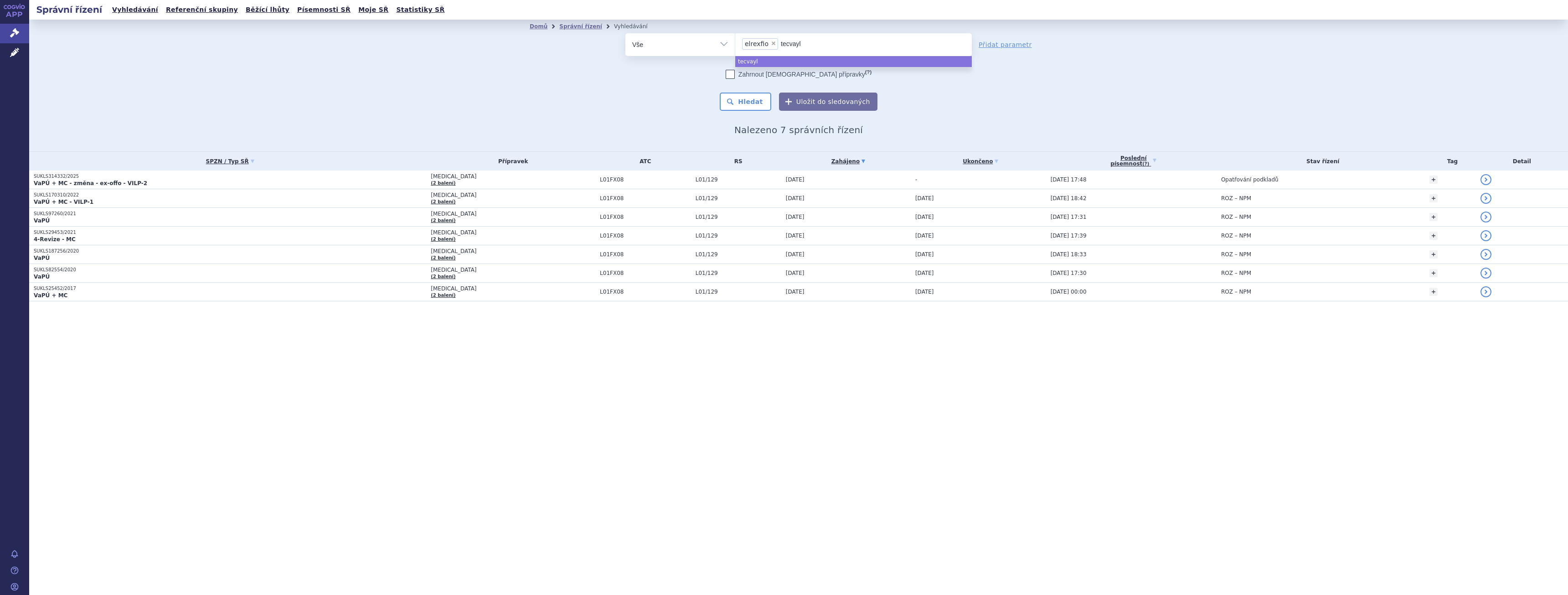
type input "tecvayli"
click at [767, 104] on button "Hledat" at bounding box center [746, 101] width 52 height 18
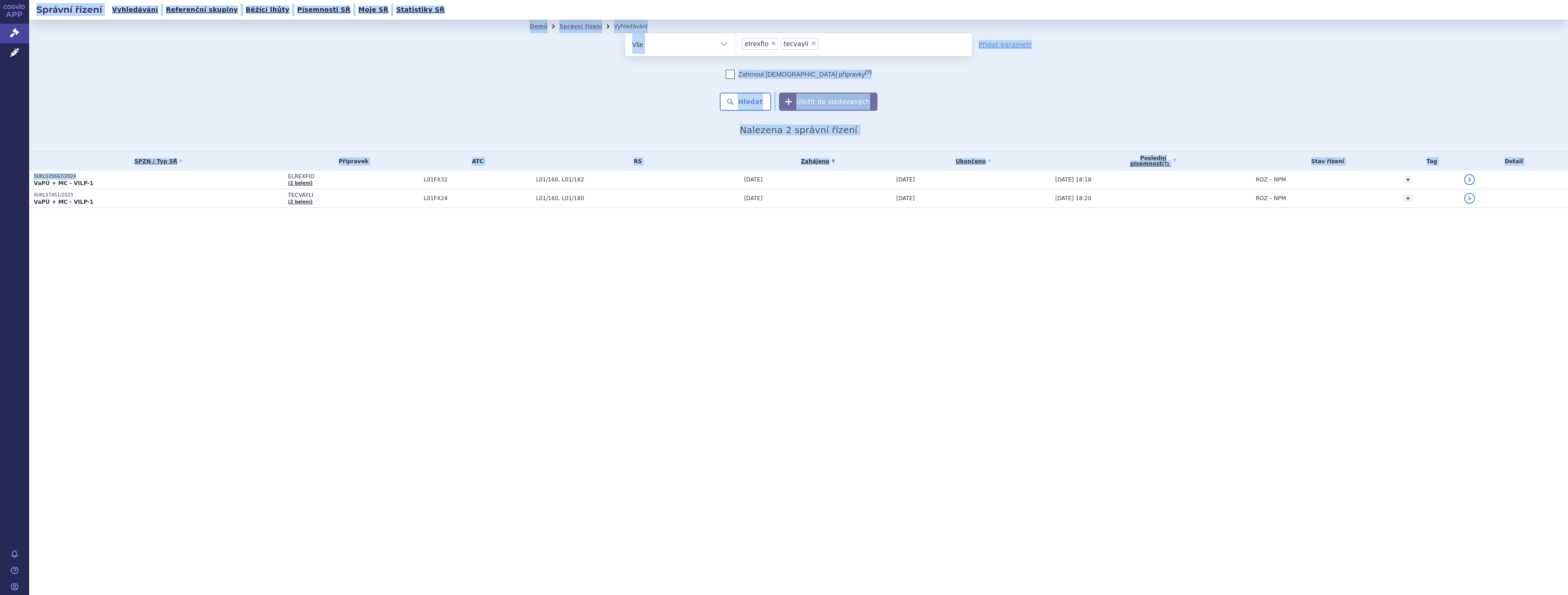
drag, startPoint x: 74, startPoint y: 175, endPoint x: 27, endPoint y: 175, distance: 47.0
click at [27, 175] on div "APP Správní řízení Léčivé přípravky Notifikace [GEOGRAPHIC_DATA] [PERSON_NAME] ×" at bounding box center [784, 297] width 1568 height 595
click at [78, 246] on div "Správní řízení Vyhledávání Referenční skupiny Běžící lhůty Písemnosti SŘ Moje S…" at bounding box center [798, 297] width 1539 height 595
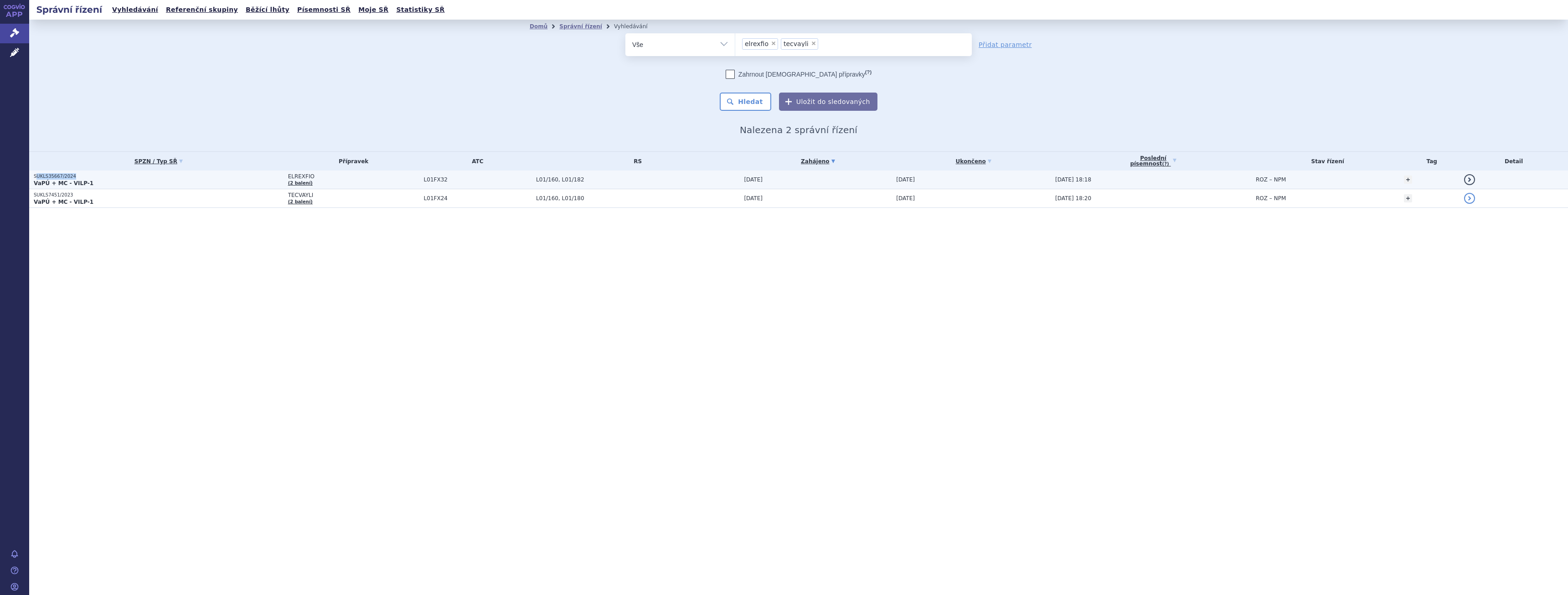
drag, startPoint x: 71, startPoint y: 177, endPoint x: 35, endPoint y: 178, distance: 36.0
click at [35, 178] on p "SUKLS35667/2024" at bounding box center [158, 177] width 250 height 7
drag, startPoint x: 72, startPoint y: 195, endPoint x: 33, endPoint y: 195, distance: 39.0
click at [33, 195] on td "SUKLS7451/2023 VaPÚ + MC - VILP-1" at bounding box center [157, 199] width 254 height 19
copy p "SUKLS7451/2023"
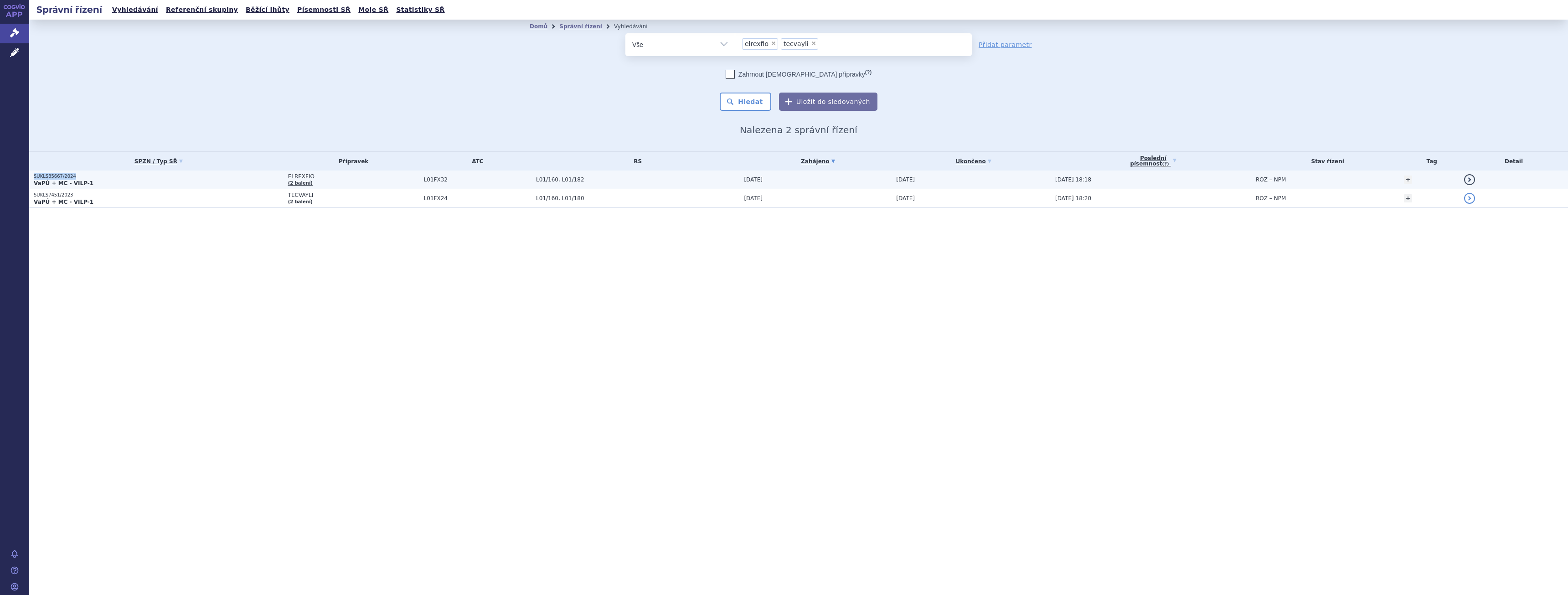
drag, startPoint x: 70, startPoint y: 175, endPoint x: 33, endPoint y: 176, distance: 37.0
click at [33, 176] on td "SUKLS35667/2024 VaPÚ + MC - VILP-1" at bounding box center [157, 180] width 254 height 19
copy p "SUKLS35667/2024"
